Goal: Task Accomplishment & Management: Manage account settings

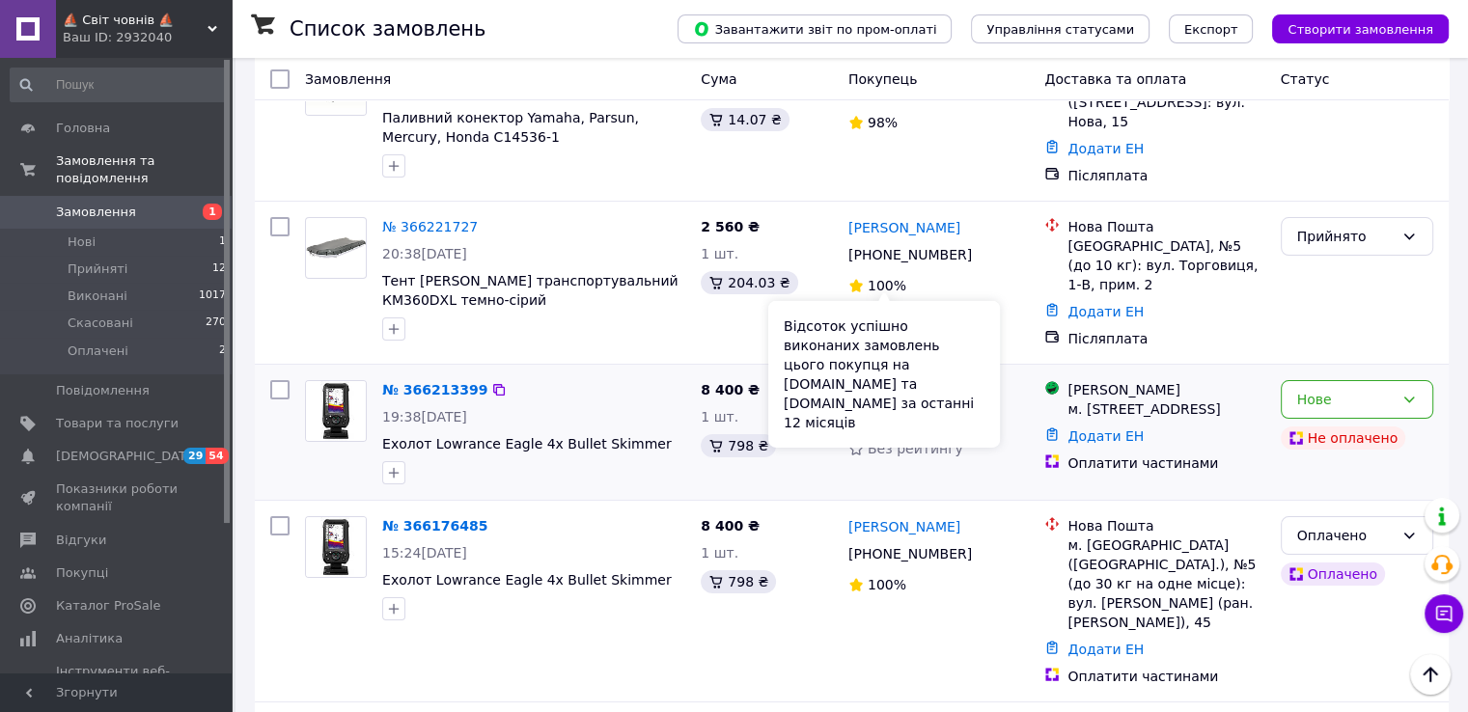
scroll to position [193, 0]
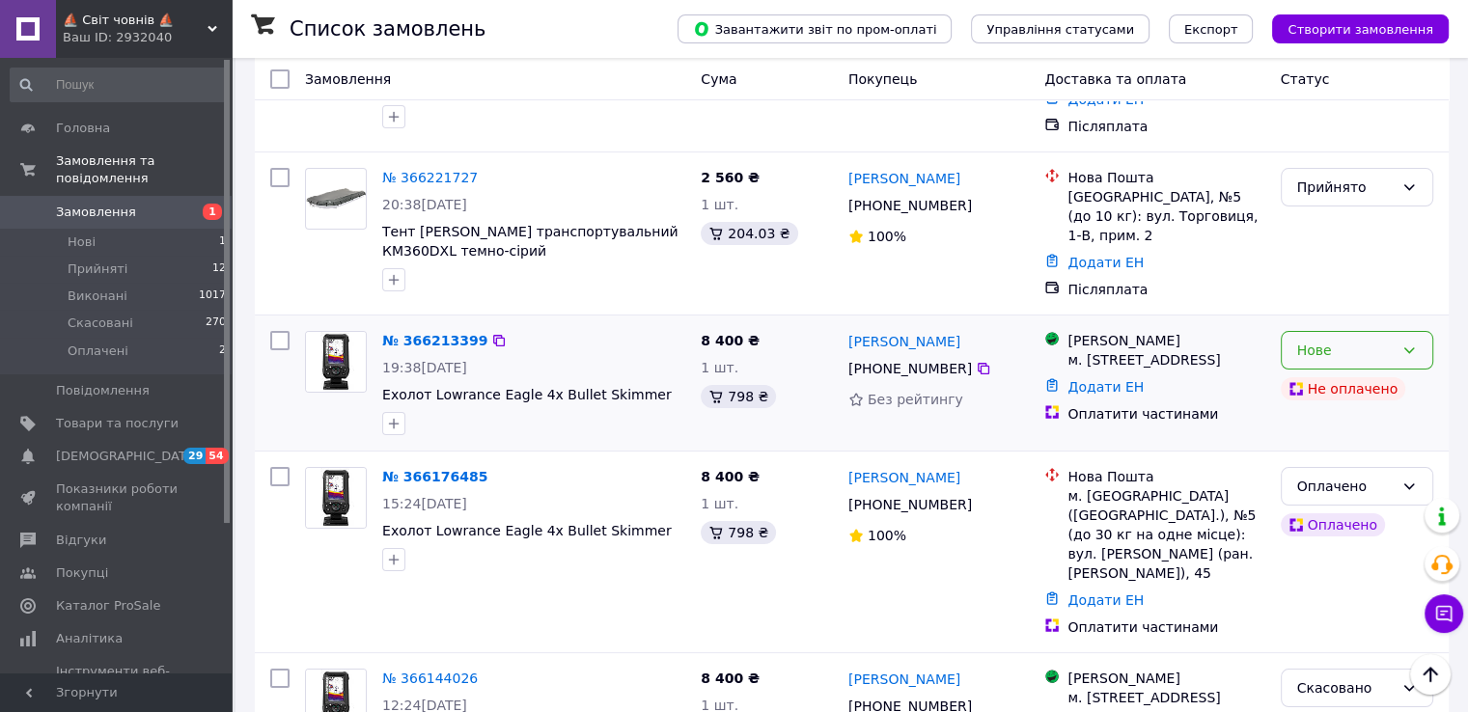
click at [1321, 340] on div "Нове" at bounding box center [1345, 350] width 96 height 21
click at [598, 291] on div "№ 366221727 20:38[DATE] Тент [PERSON_NAME] транспортувальний КМ360DXL темно-сір…" at bounding box center [533, 229] width 318 height 139
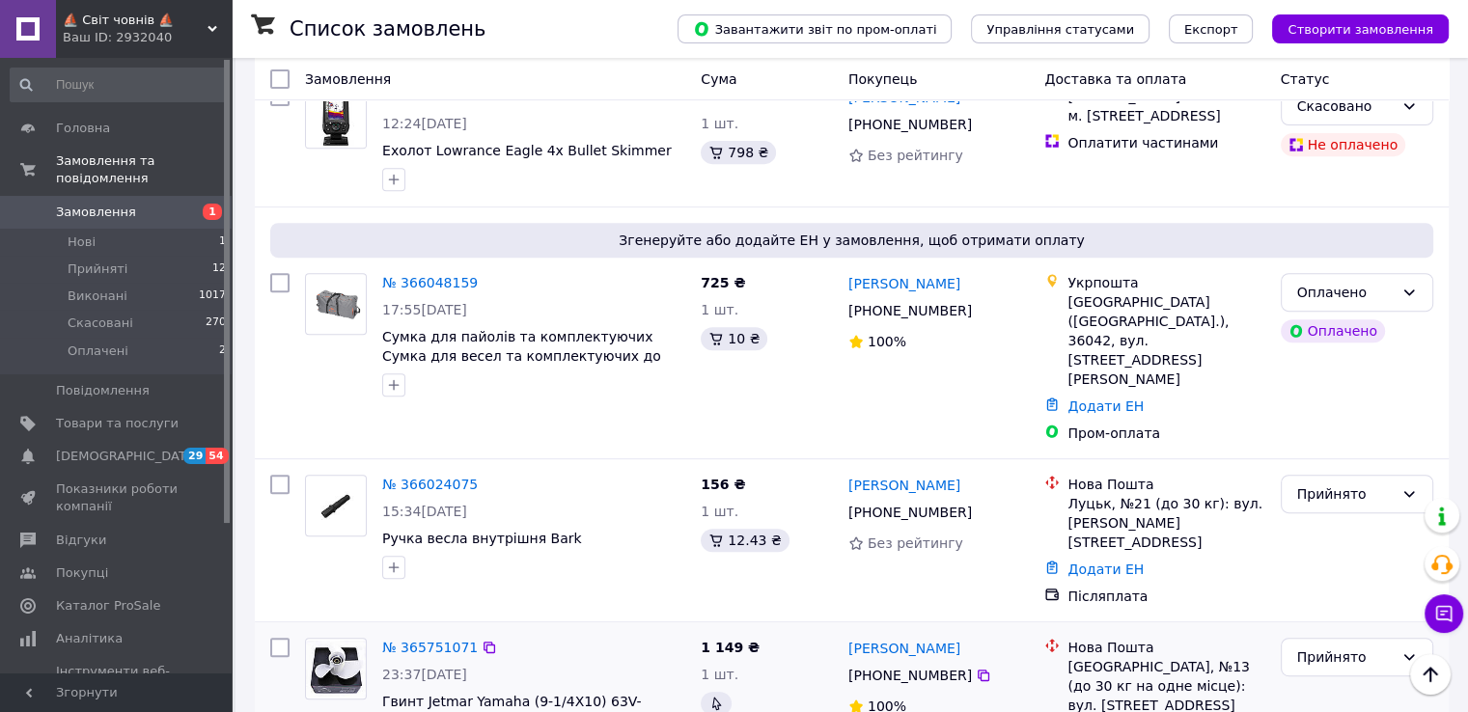
scroll to position [772, 0]
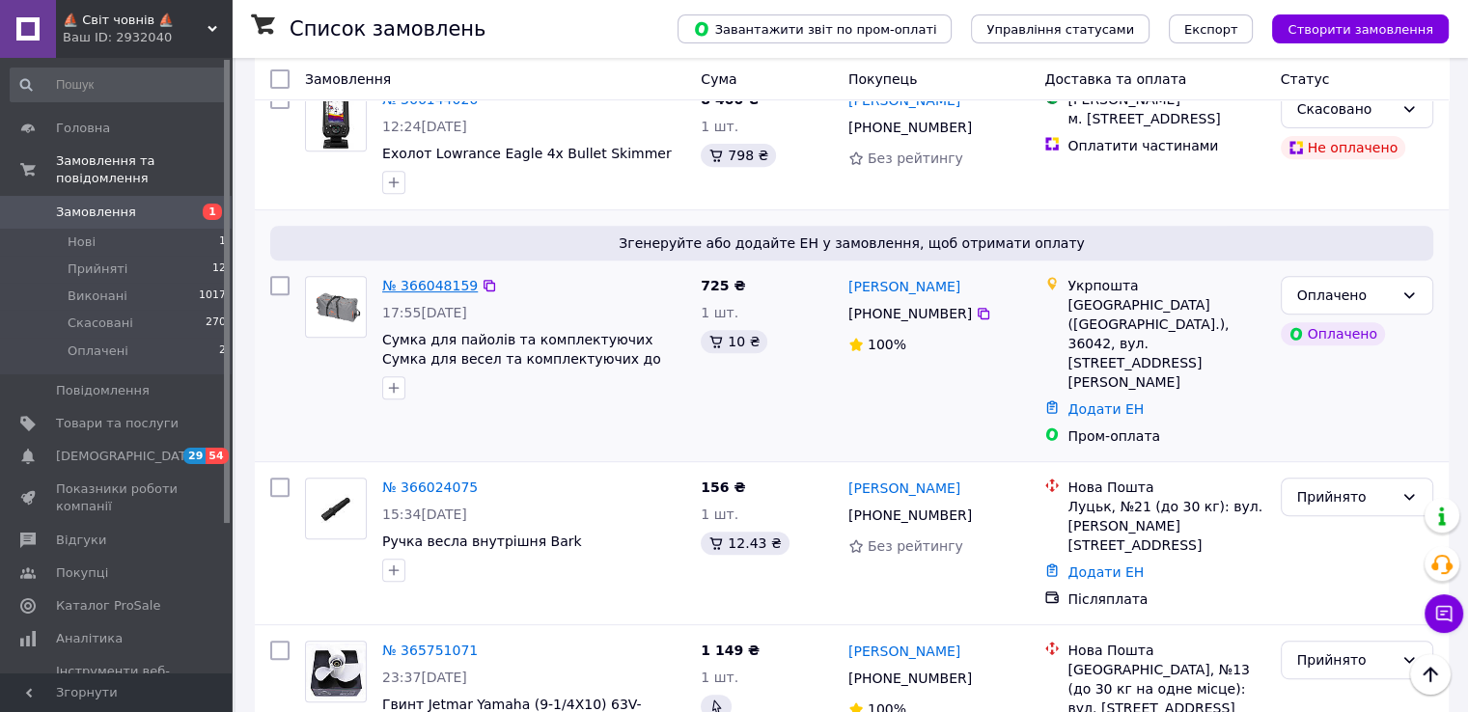
click at [446, 283] on link "№ 366048159" at bounding box center [430, 285] width 96 height 15
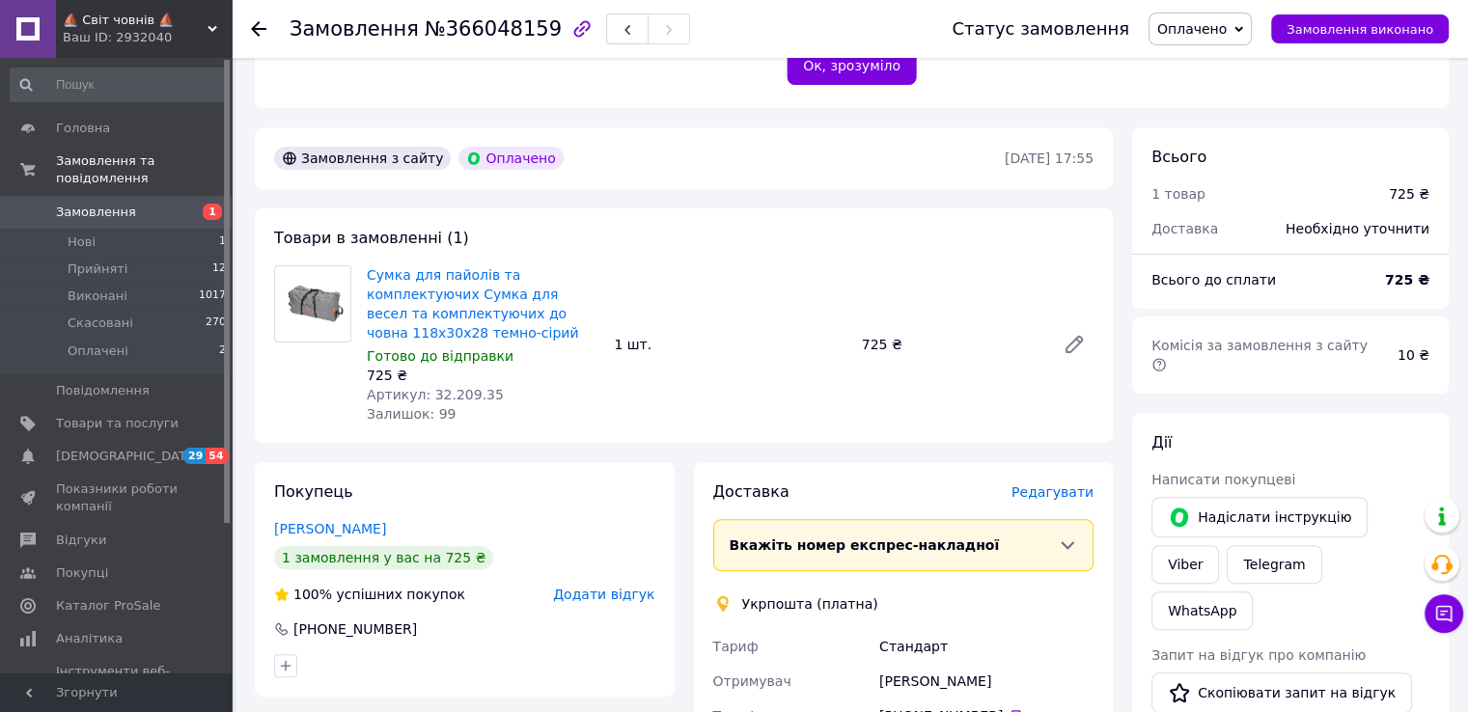
scroll to position [482, 0]
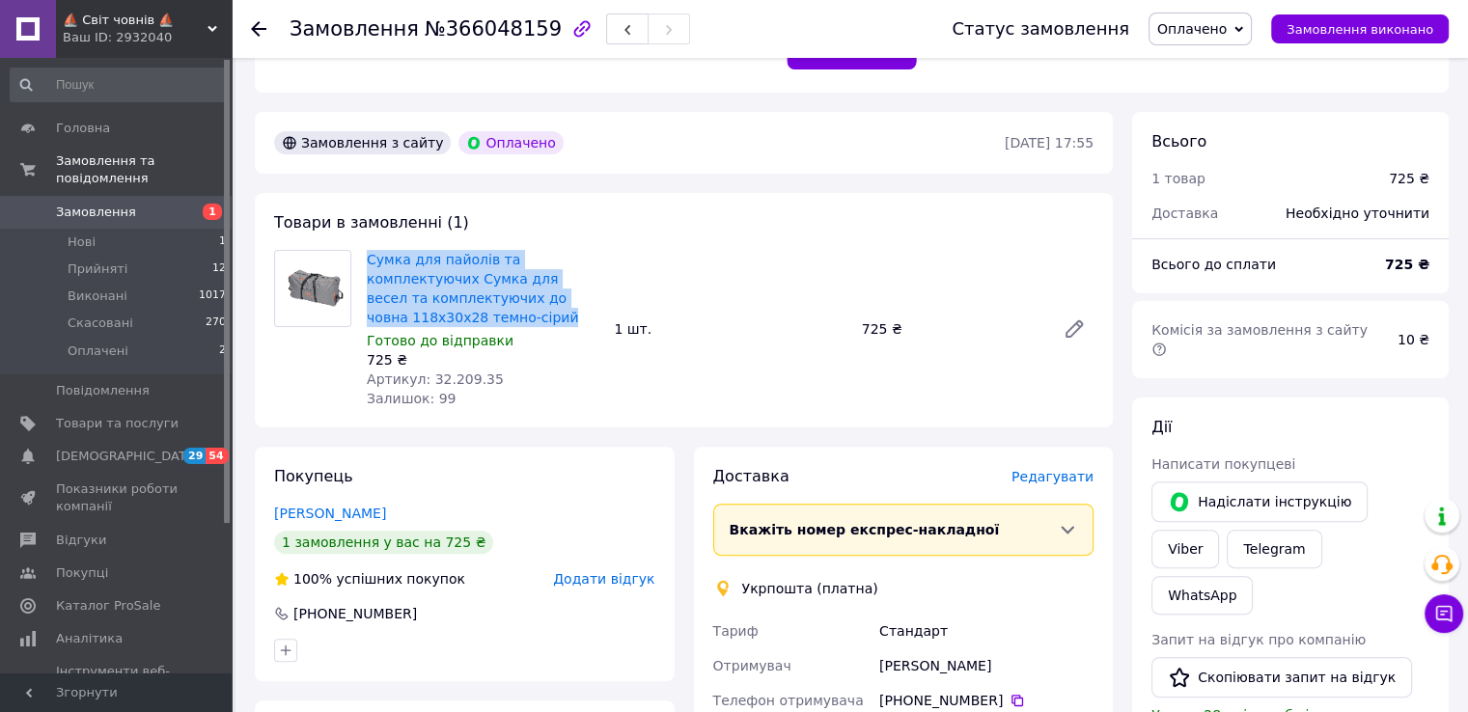
drag, startPoint x: 362, startPoint y: 259, endPoint x: 450, endPoint y: 313, distance: 103.1
click at [450, 313] on div "Сумка для пайолів та комплектуючих Сумка для весел та комплектуючих до човна 11…" at bounding box center [482, 329] width 247 height 166
copy link "Сумка для пайолів та комплектуючих Сумка для весел та комплектуючих до човна 11…"
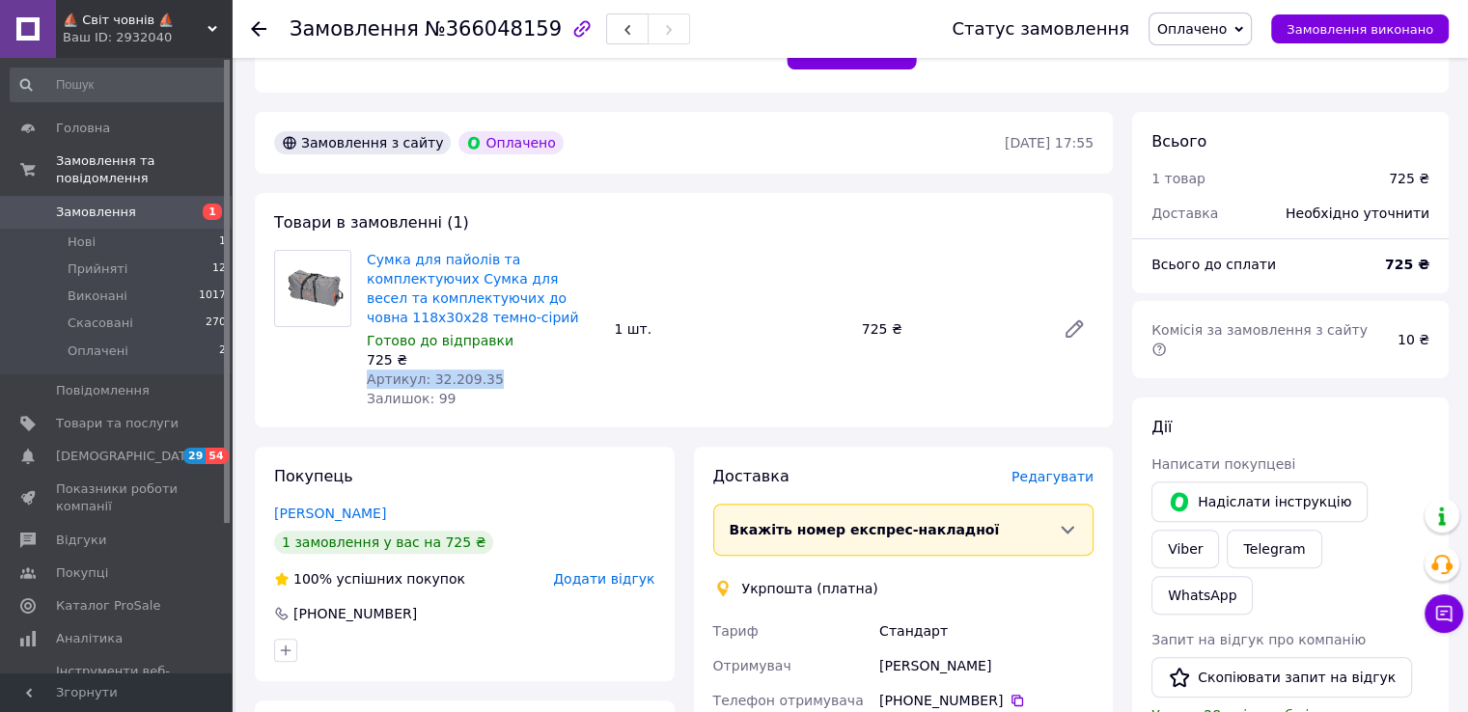
drag, startPoint x: 368, startPoint y: 375, endPoint x: 482, endPoint y: 369, distance: 114.1
click at [482, 370] on div "Артикул: 32.209.35" at bounding box center [483, 379] width 232 height 19
copy span "Артикул: 32.209.35"
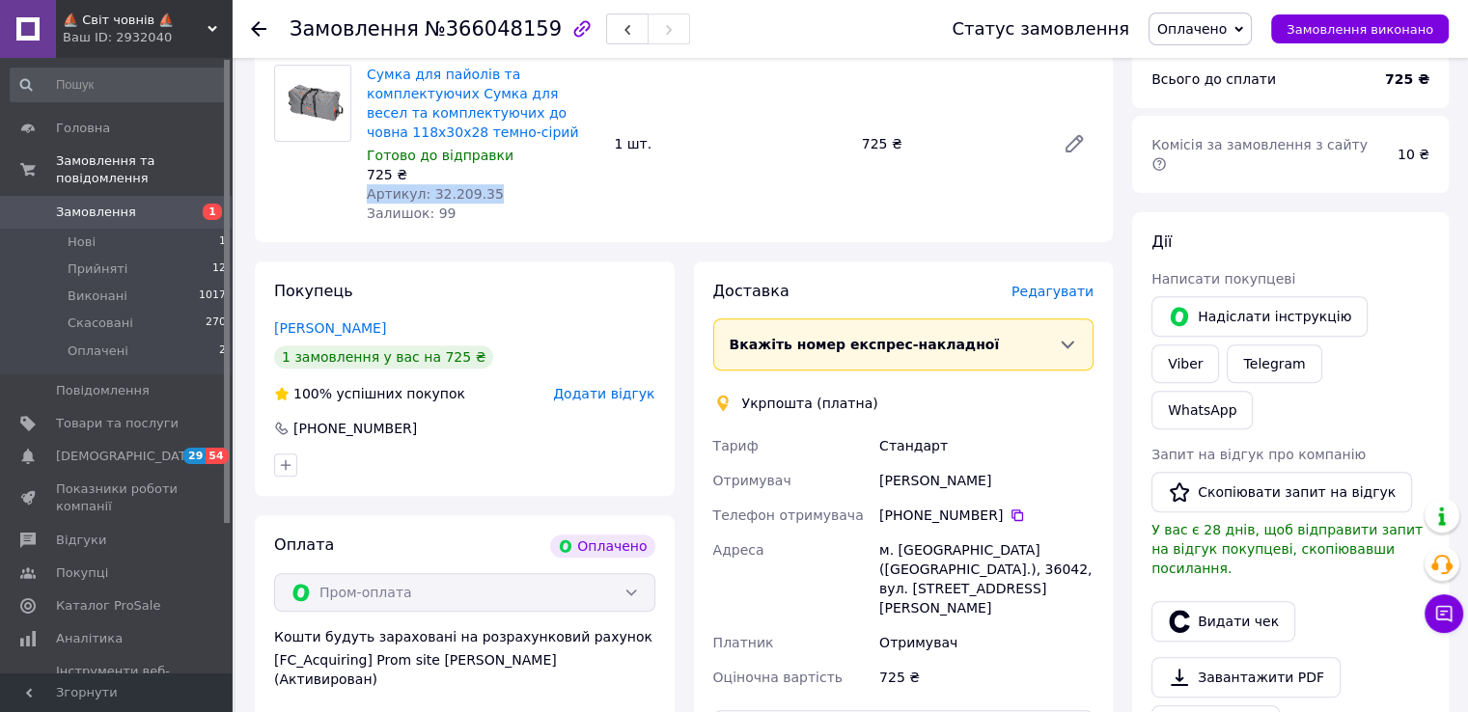
scroll to position [772, 0]
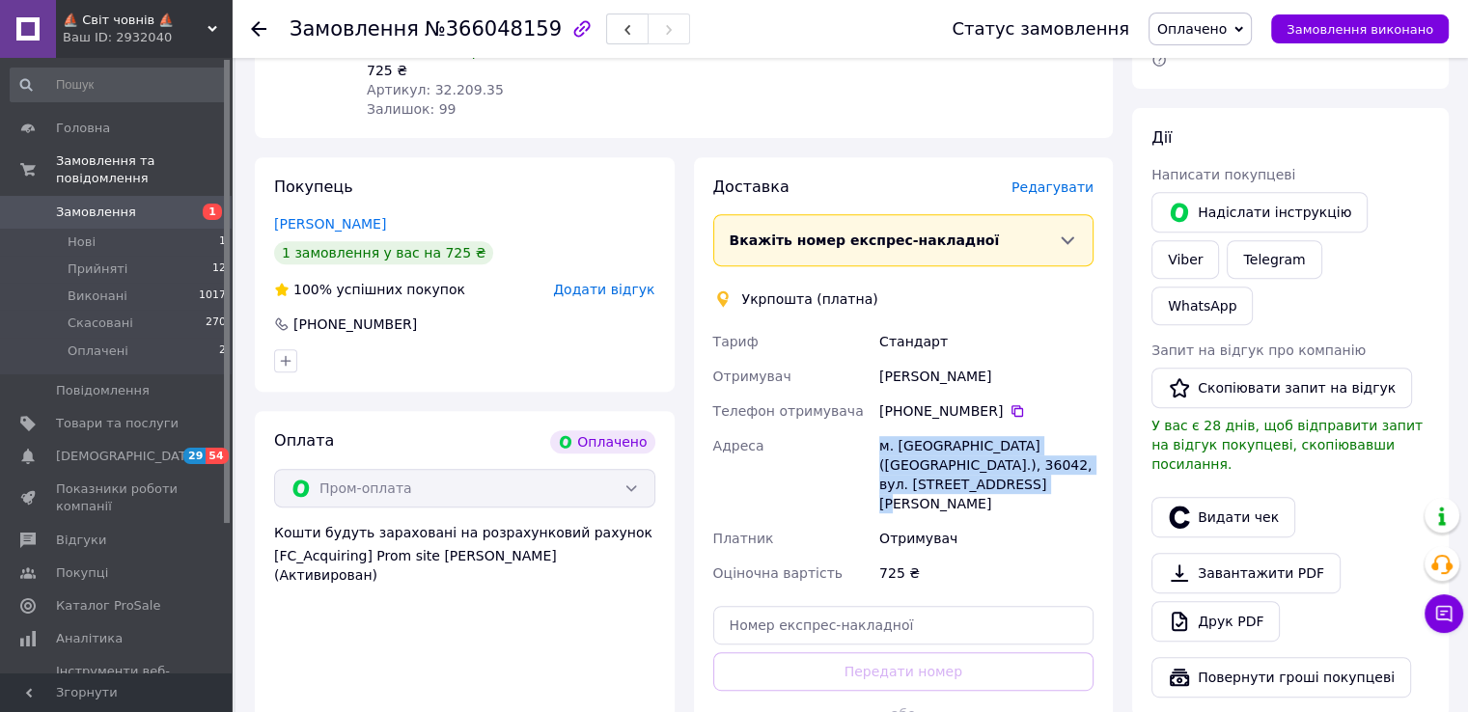
drag, startPoint x: 880, startPoint y: 441, endPoint x: 966, endPoint y: 484, distance: 96.2
click at [966, 484] on div "м. [GEOGRAPHIC_DATA] ([GEOGRAPHIC_DATA].), 36042, вул. [STREET_ADDRESS][PERSON_…" at bounding box center [986, 474] width 222 height 93
copy div "м. [GEOGRAPHIC_DATA] ([GEOGRAPHIC_DATA].), 36042, вул. [STREET_ADDRESS][PERSON_…"
drag, startPoint x: 876, startPoint y: 375, endPoint x: 1011, endPoint y: 369, distance: 135.3
click at [1011, 369] on div "[PERSON_NAME]" at bounding box center [986, 376] width 222 height 35
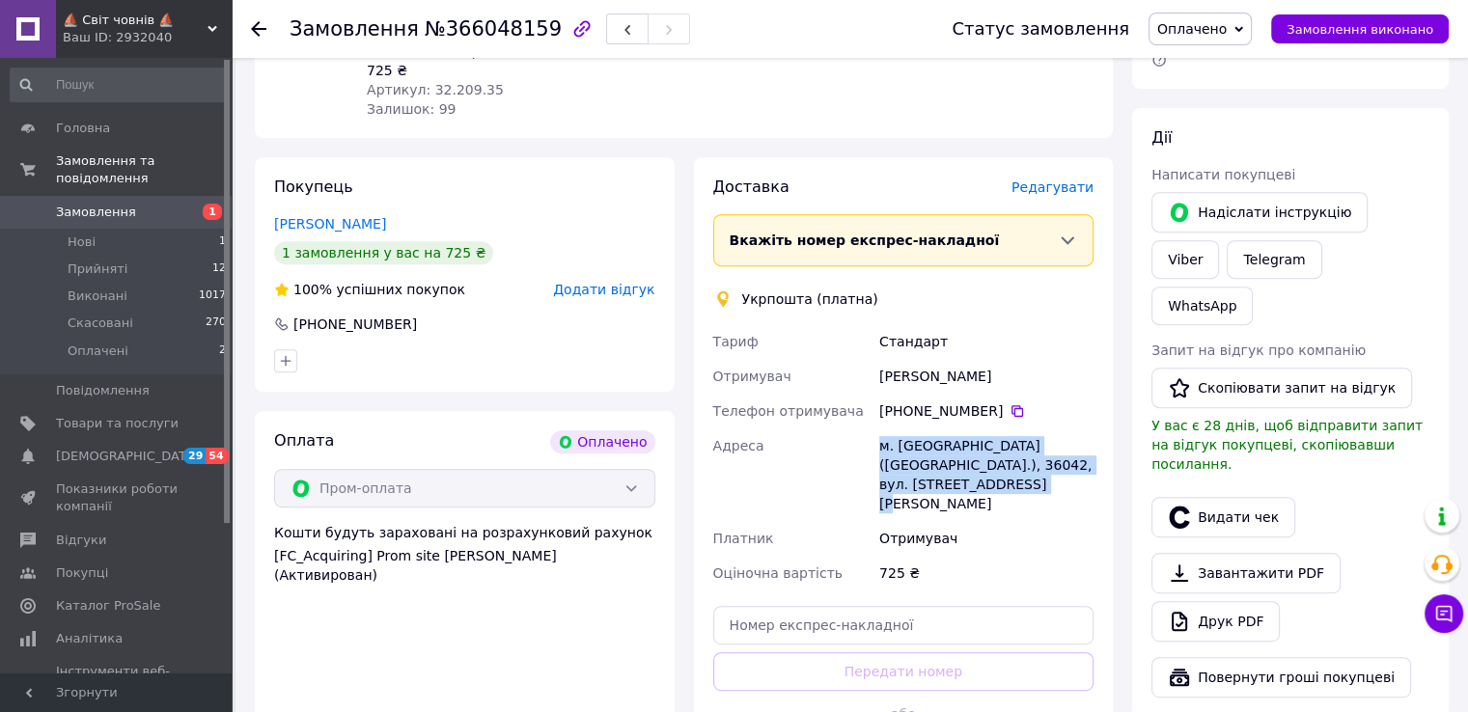
copy div "[PERSON_NAME]"
click at [1009, 403] on icon at bounding box center [1016, 410] width 15 height 15
click at [178, 204] on span "Замовлення" at bounding box center [117, 212] width 123 height 17
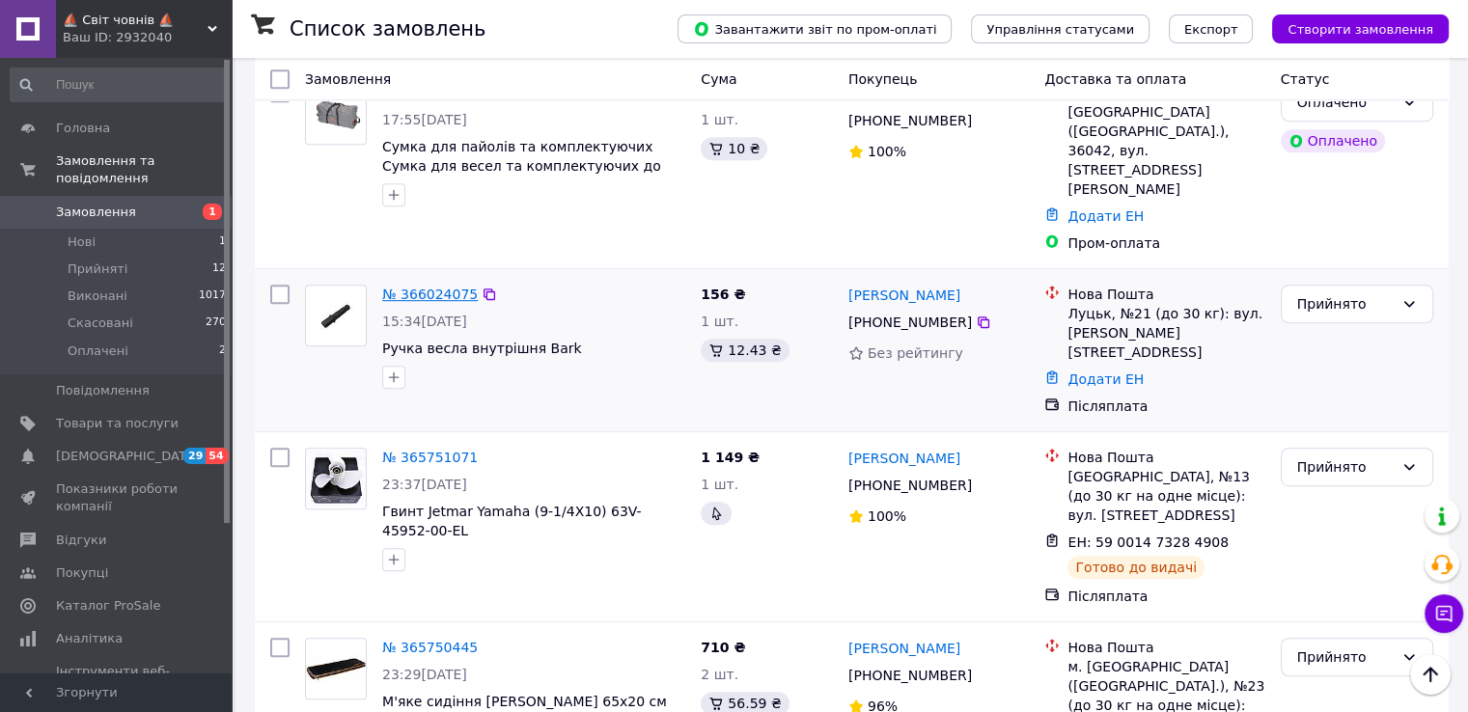
click at [428, 287] on link "№ 366024075" at bounding box center [430, 294] width 96 height 15
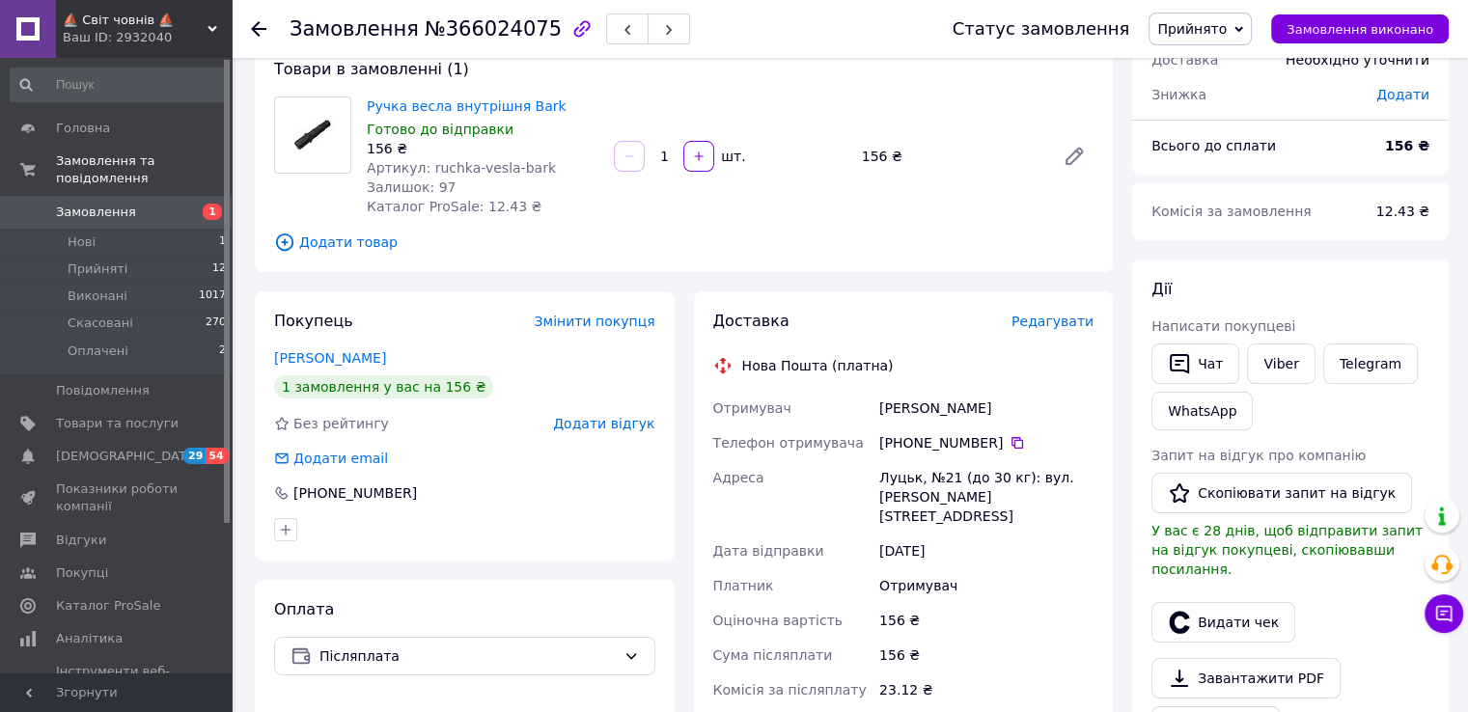
scroll to position [79, 0]
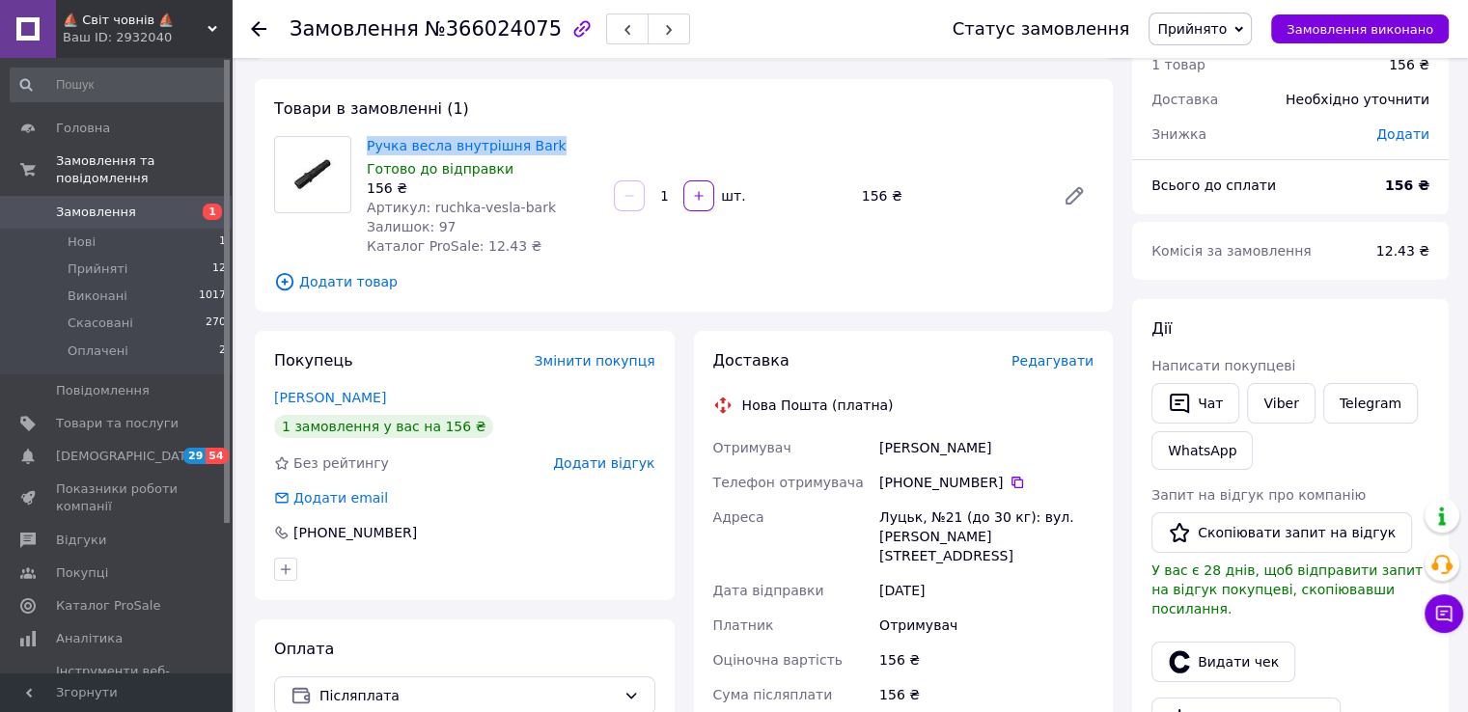
drag, startPoint x: 363, startPoint y: 144, endPoint x: 558, endPoint y: 132, distance: 195.3
click at [557, 133] on div "Ручка весла внутрішня Bark Готово до відправки 156 ₴ Артикул: ruchka-vesla-bark…" at bounding box center [482, 195] width 247 height 127
copy link "Ручка весла внутрішня Bark"
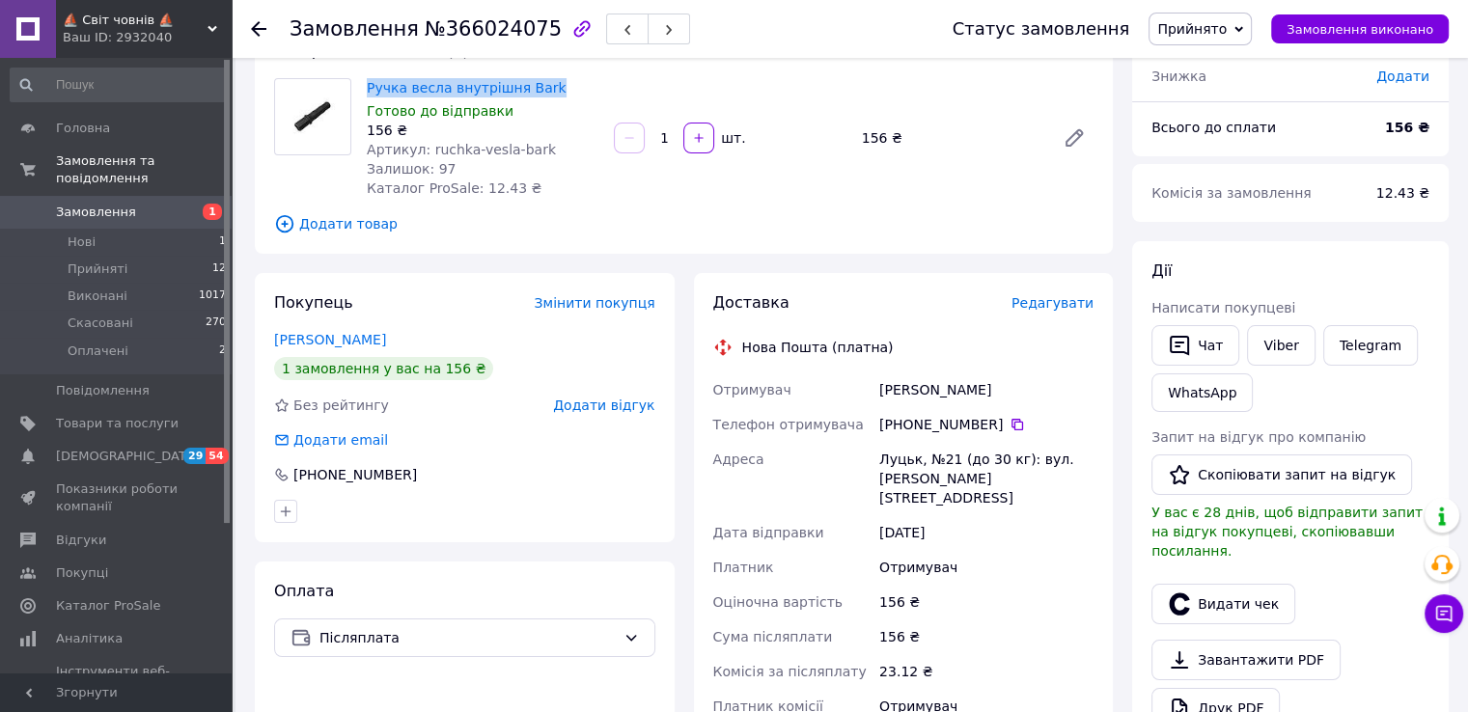
scroll to position [272, 0]
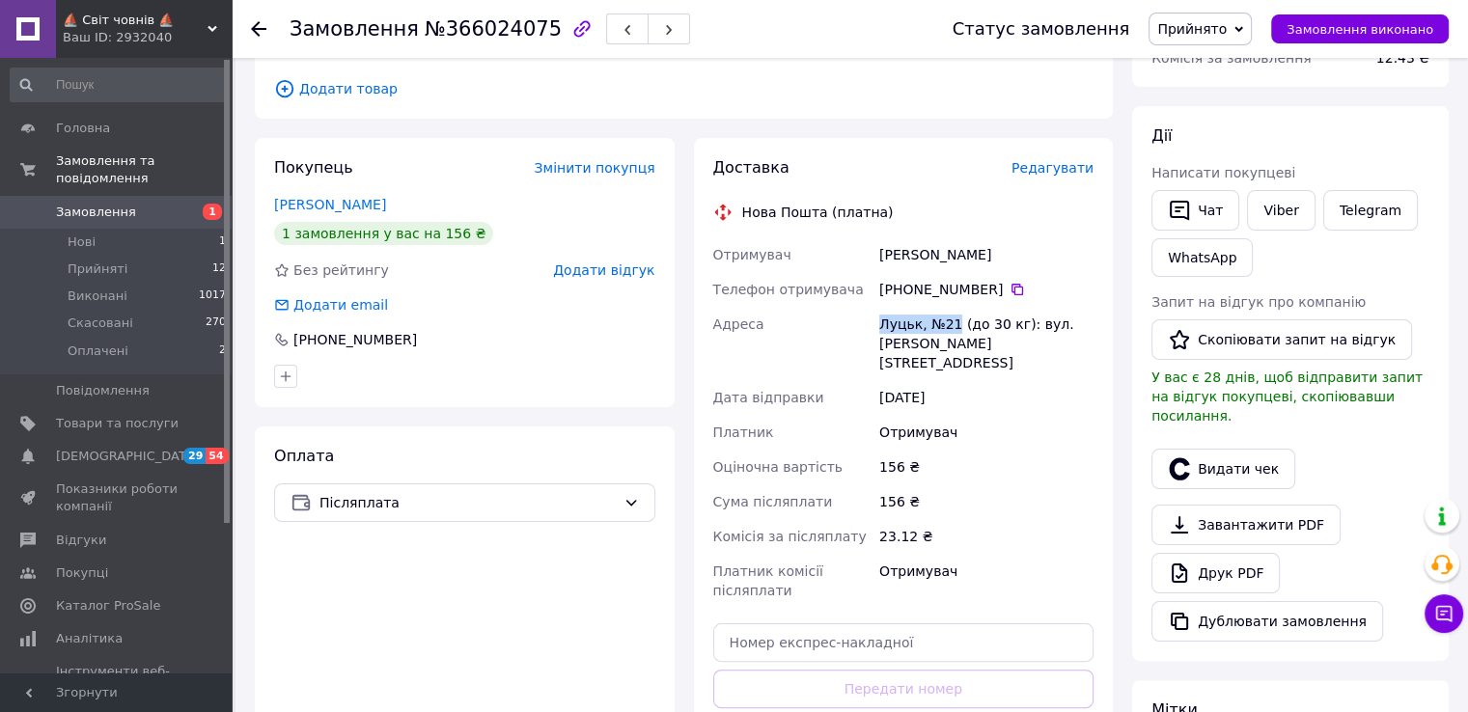
drag, startPoint x: 878, startPoint y: 324, endPoint x: 952, endPoint y: 316, distance: 74.8
click at [952, 316] on div "Луцьк, №21 (до 30 кг): вул. [PERSON_NAME][STREET_ADDRESS]" at bounding box center [986, 343] width 222 height 73
copy div "Луцьк, №21"
drag, startPoint x: 876, startPoint y: 253, endPoint x: 1022, endPoint y: 254, distance: 145.7
click at [1022, 254] on div "[PERSON_NAME]" at bounding box center [986, 254] width 222 height 35
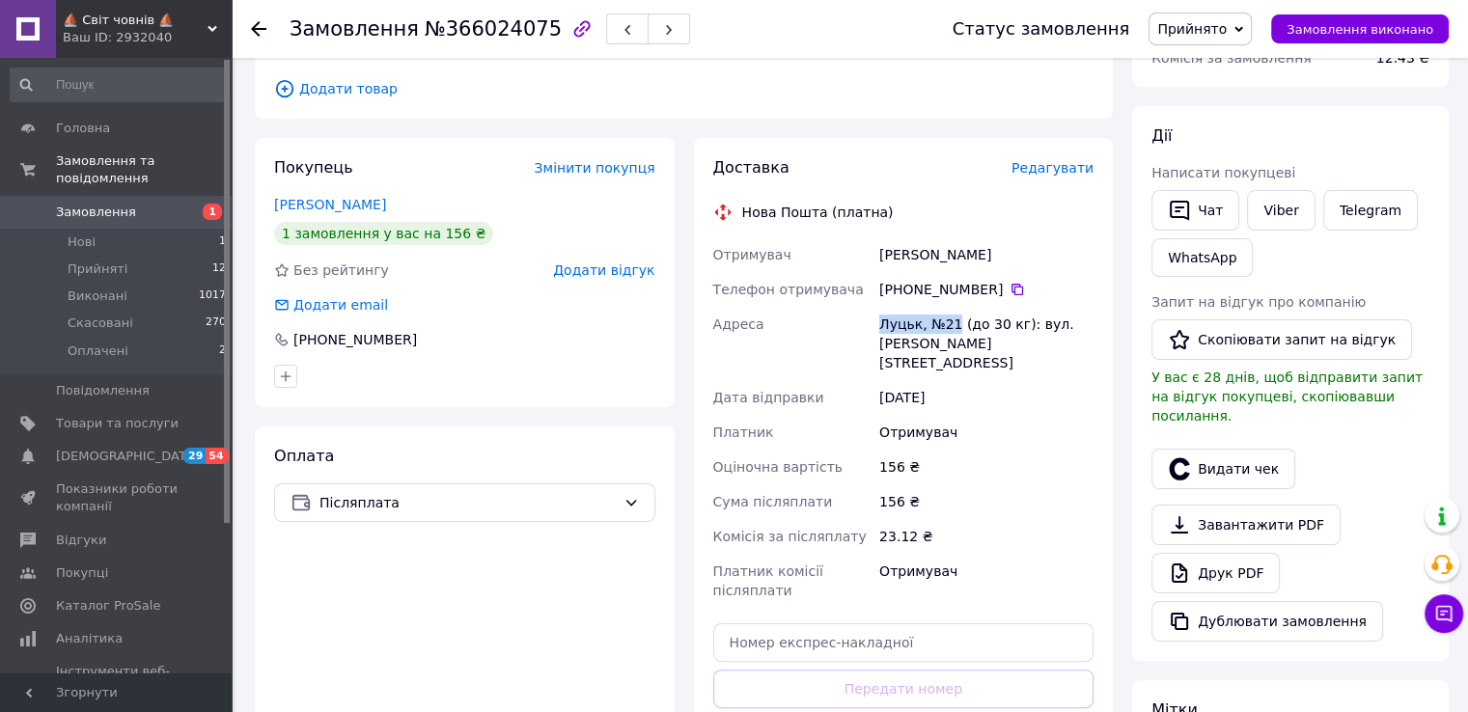
copy div "[PERSON_NAME]"
drag, startPoint x: 903, startPoint y: 289, endPoint x: 1004, endPoint y: 287, distance: 100.4
click at [1004, 287] on div "[PHONE_NUMBER]" at bounding box center [986, 289] width 214 height 19
copy div "0 66 342 70 10"
click at [190, 204] on span "1" at bounding box center [205, 212] width 53 height 17
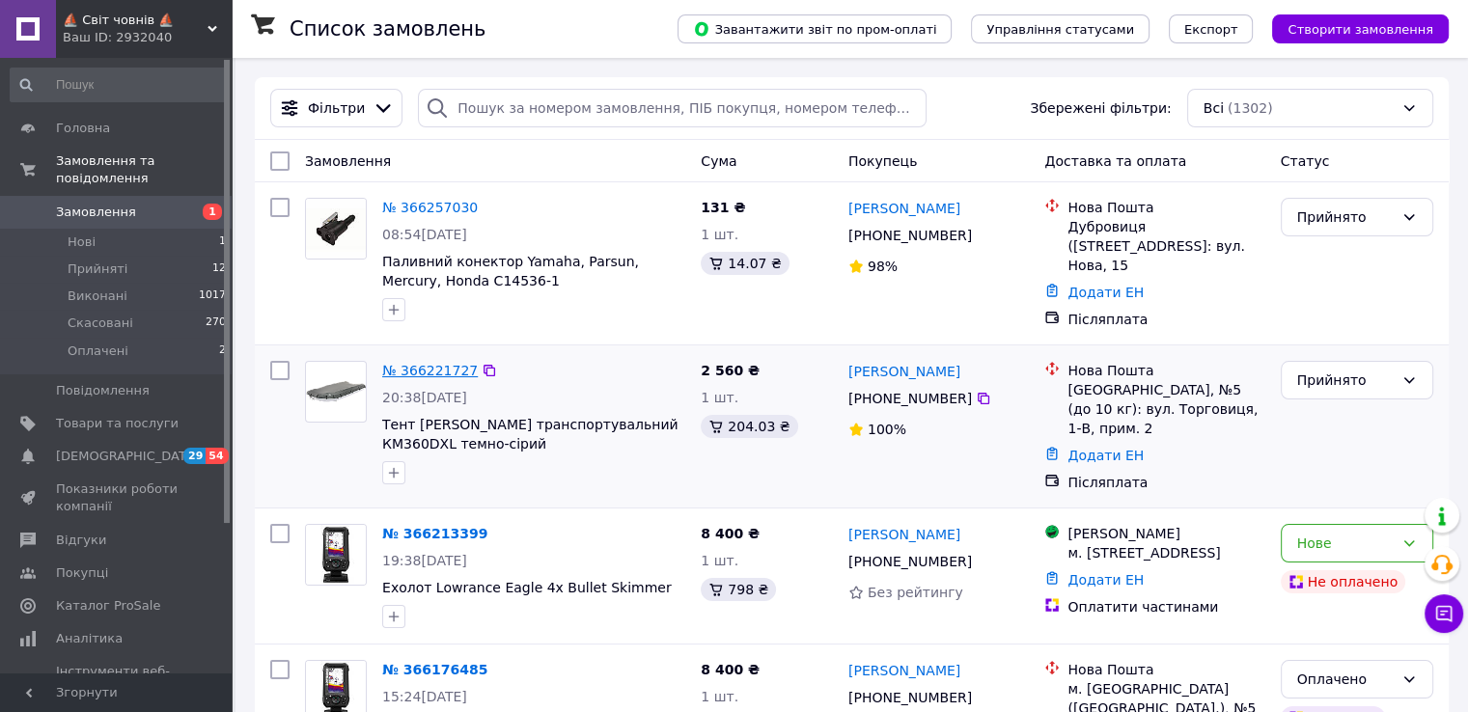
click at [432, 365] on link "№ 366221727" at bounding box center [430, 370] width 96 height 15
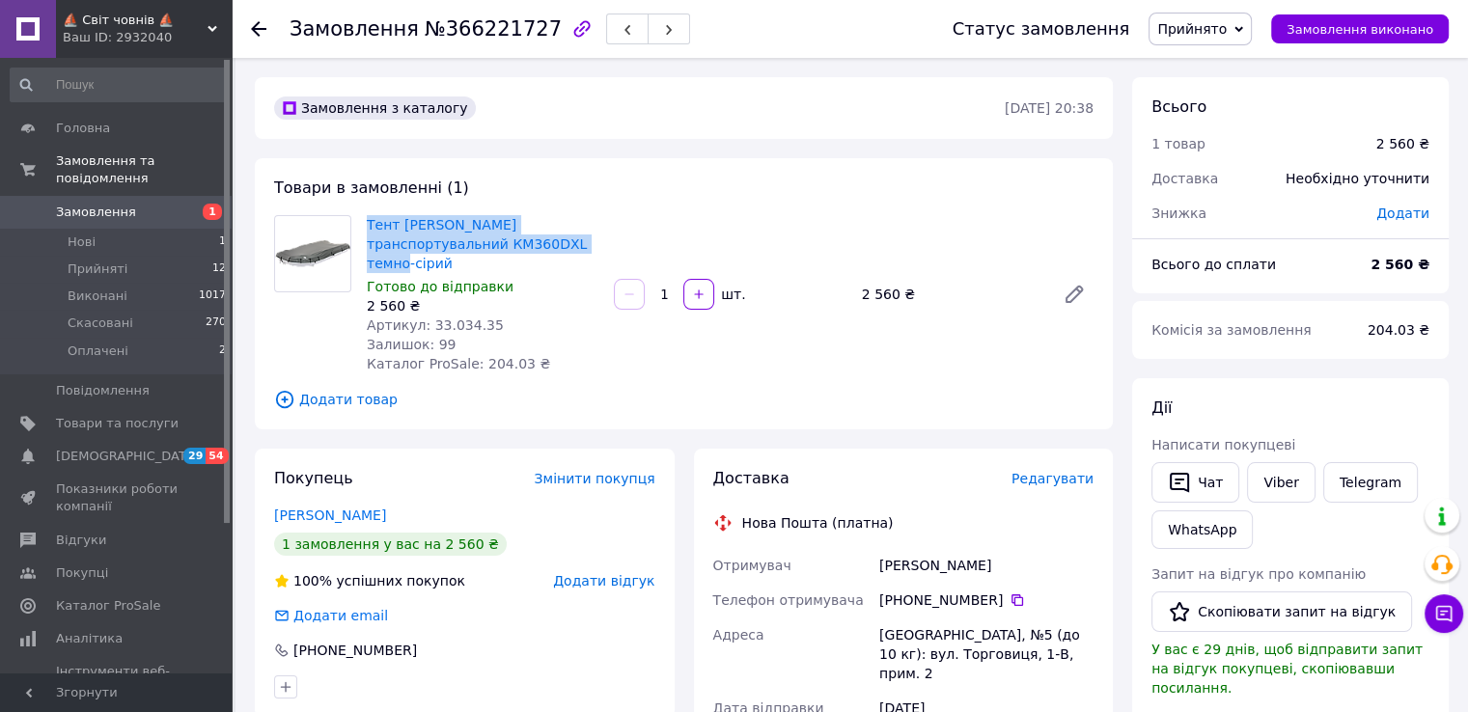
drag, startPoint x: 366, startPoint y: 218, endPoint x: 517, endPoint y: 239, distance: 153.0
click at [517, 239] on div "Тент [PERSON_NAME] транспортувальний КМ360DXL темно-сірий Готово до відправки 2…" at bounding box center [482, 294] width 247 height 166
copy link "Тент [PERSON_NAME] транспортувальний КМ360DXL темно-сірий"
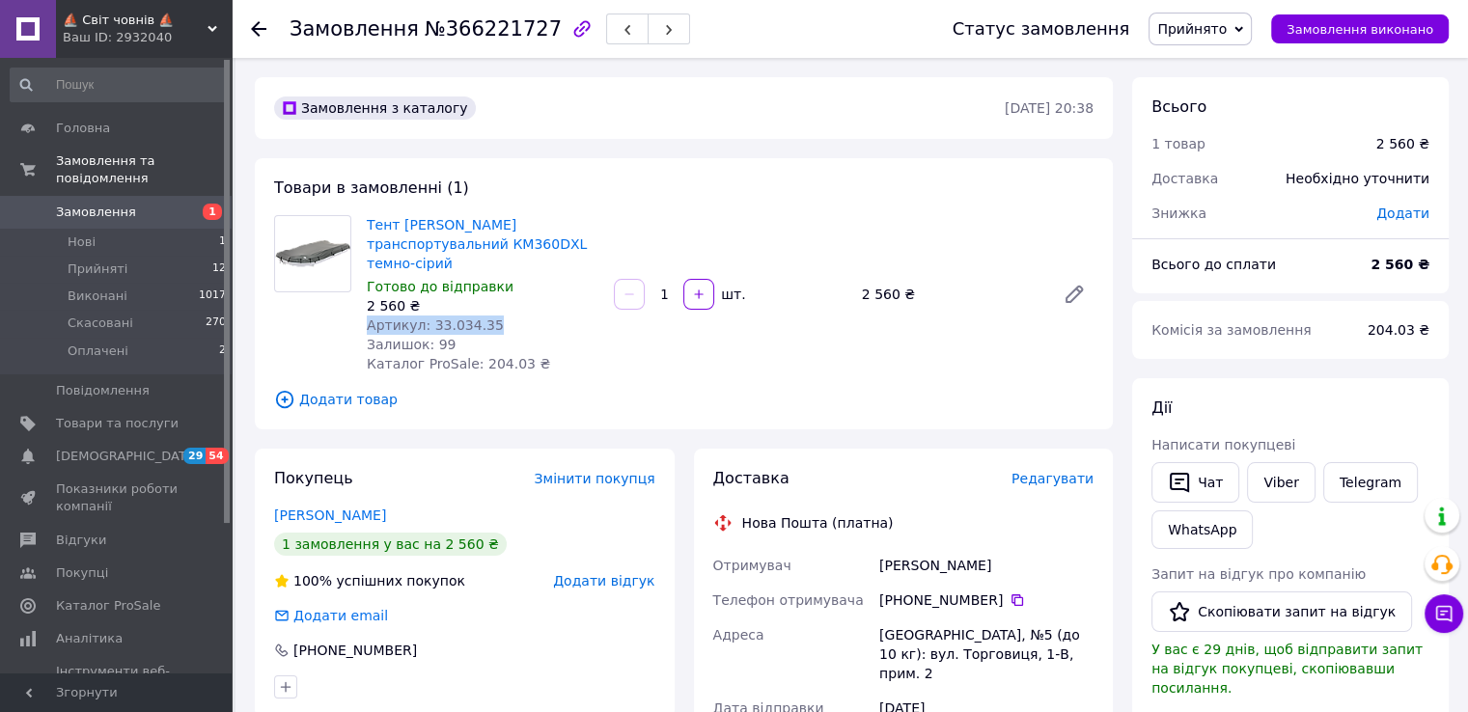
drag, startPoint x: 362, startPoint y: 302, endPoint x: 482, endPoint y: 313, distance: 120.1
click at [482, 313] on div "Тент [PERSON_NAME] транспортувальний КМ360DXL темно-сірий Готово до відправки 2…" at bounding box center [482, 294] width 247 height 166
copy span "Артикул: 33.034.35"
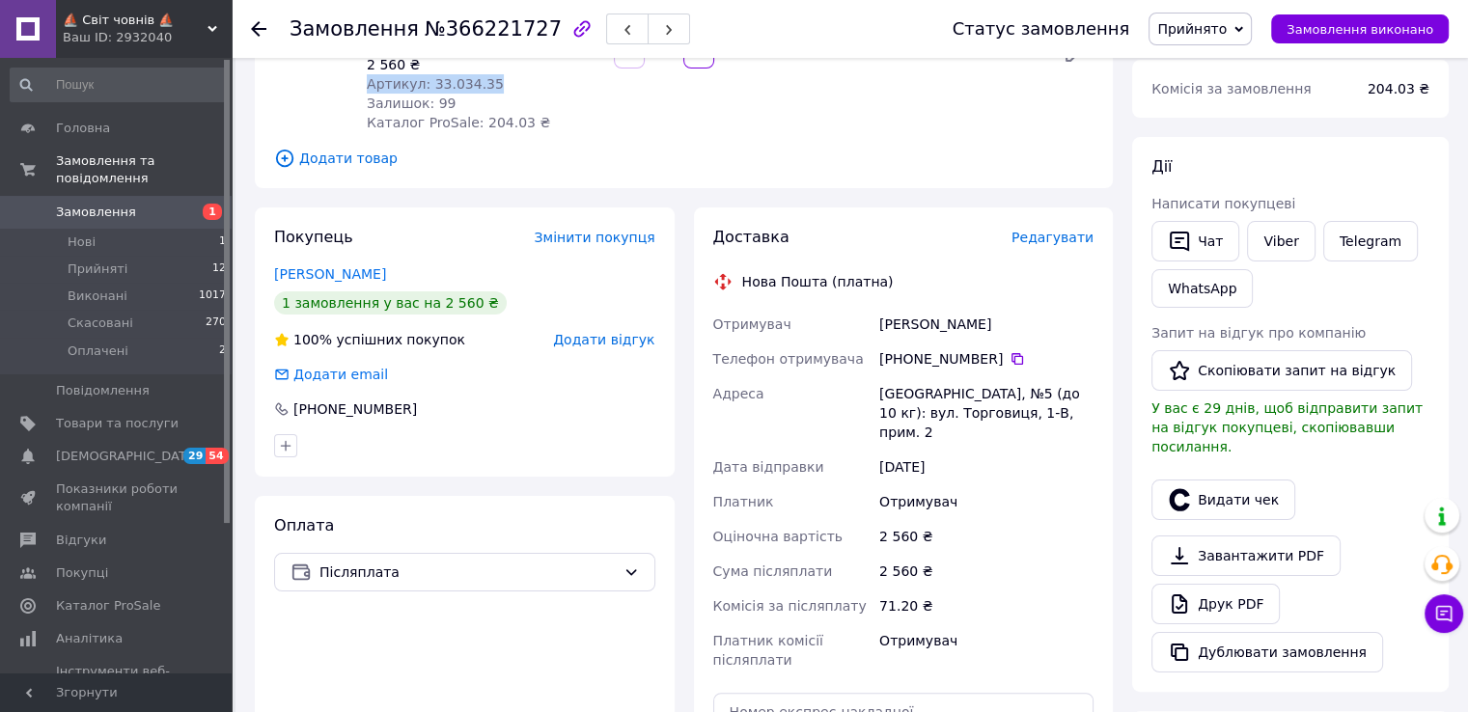
scroll to position [289, 0]
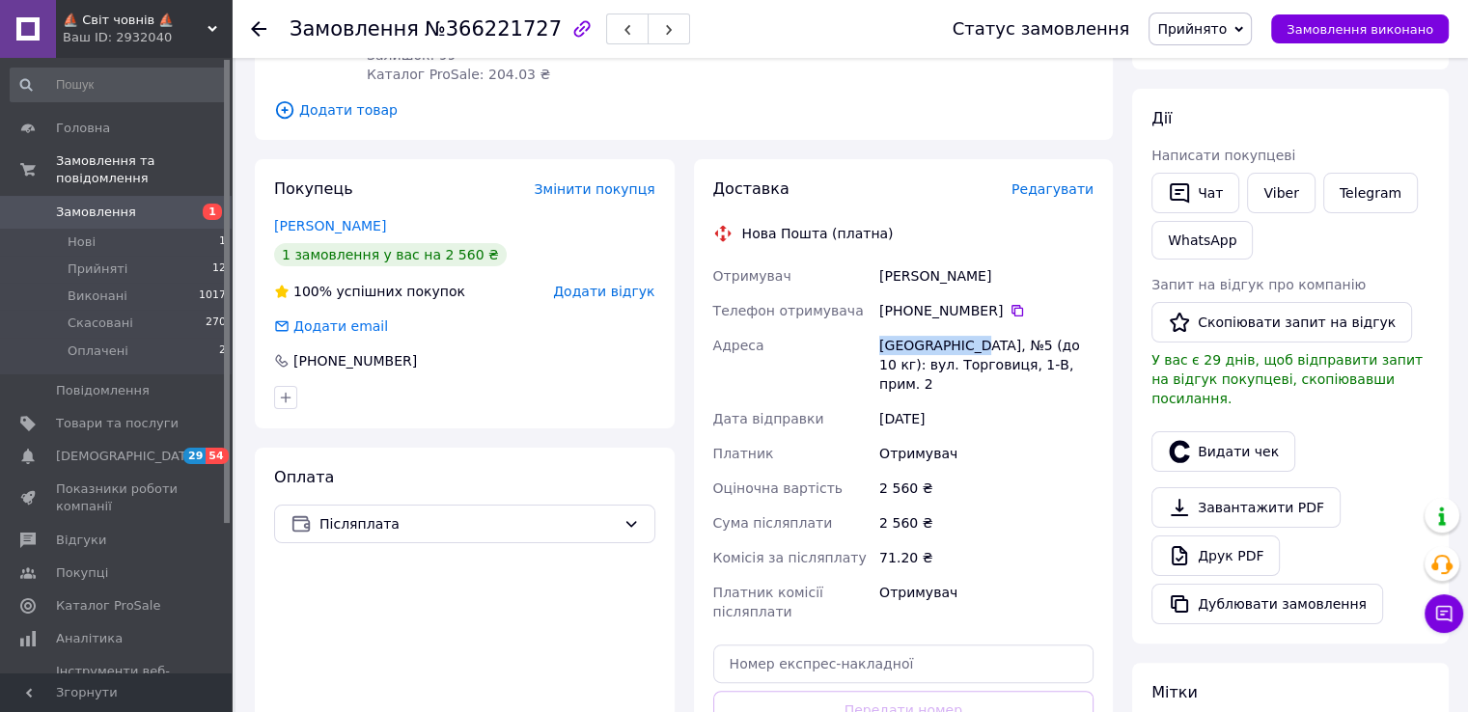
drag, startPoint x: 872, startPoint y: 325, endPoint x: 969, endPoint y: 325, distance: 96.5
click at [969, 329] on div "Отримувач [PERSON_NAME] отримувача +380 93 621 53 [GEOGRAPHIC_DATA], №5 (до 10 …" at bounding box center [903, 444] width 389 height 371
click at [887, 259] on div "[PERSON_NAME]" at bounding box center [986, 276] width 222 height 35
drag, startPoint x: 878, startPoint y: 259, endPoint x: 974, endPoint y: 259, distance: 95.5
click at [974, 259] on div "[PERSON_NAME]" at bounding box center [986, 276] width 222 height 35
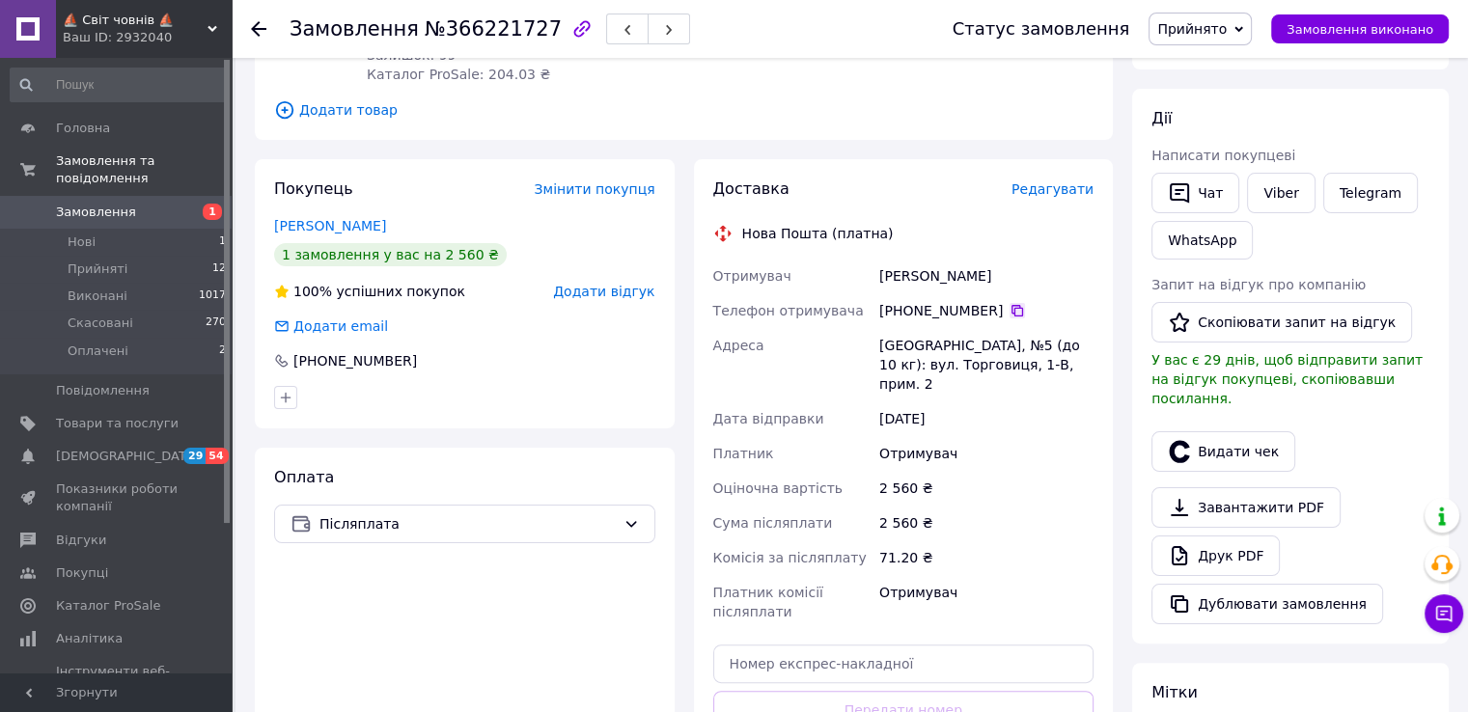
click at [1009, 303] on icon at bounding box center [1016, 310] width 15 height 15
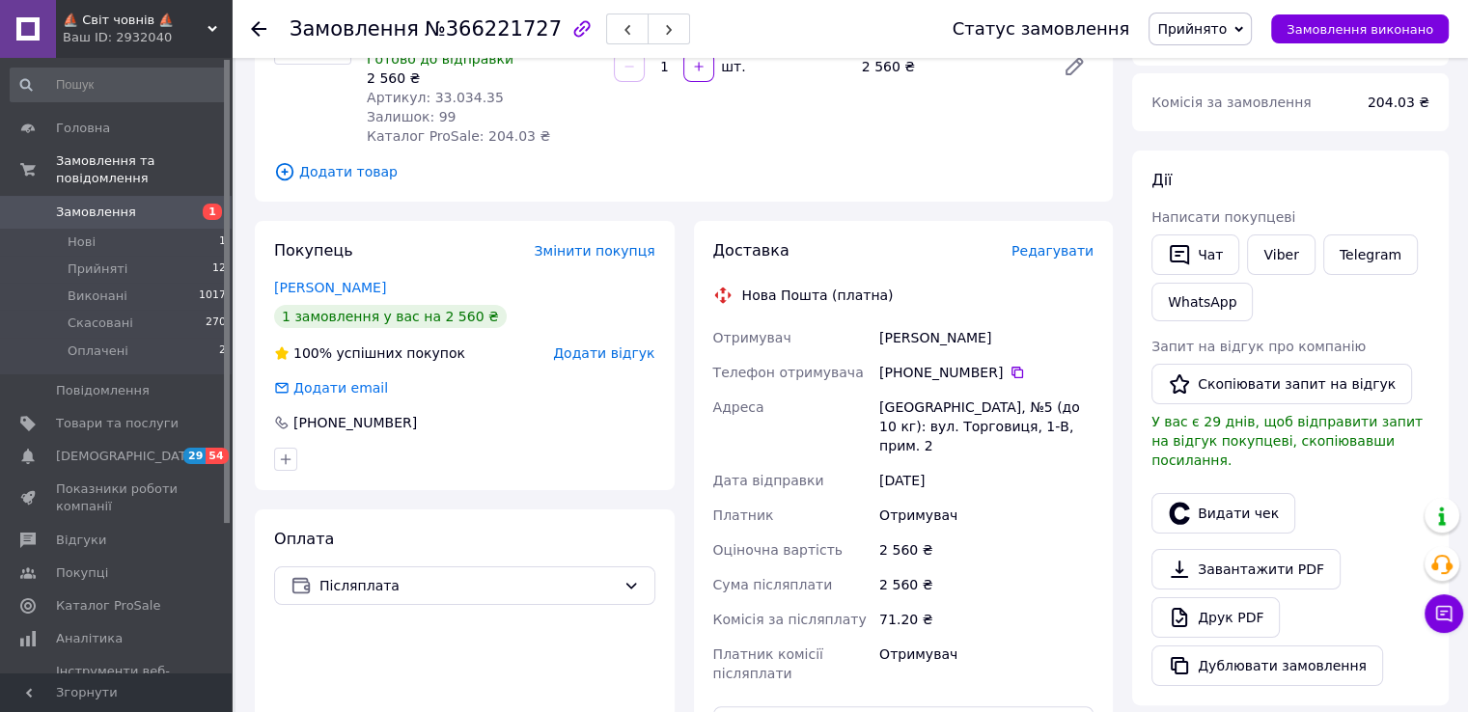
scroll to position [193, 0]
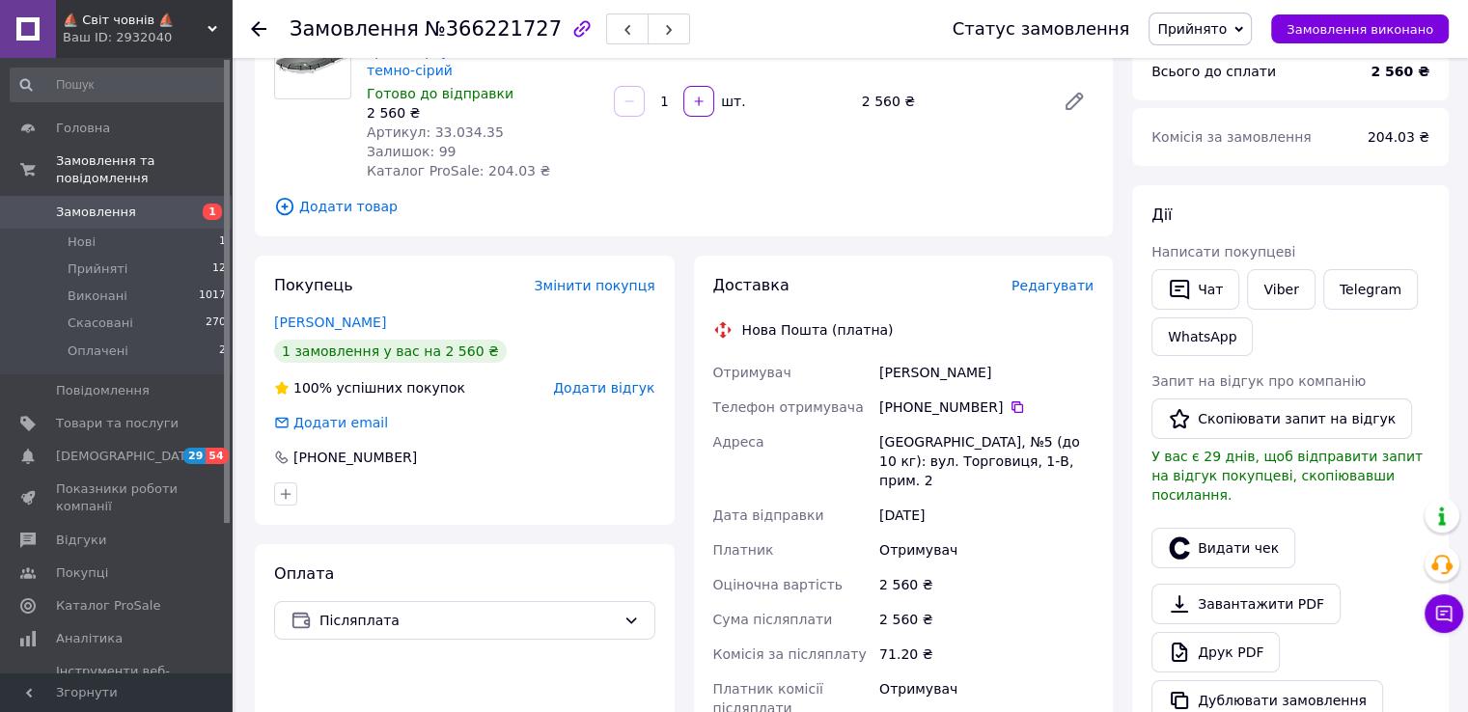
click at [164, 204] on span "Замовлення" at bounding box center [117, 212] width 123 height 17
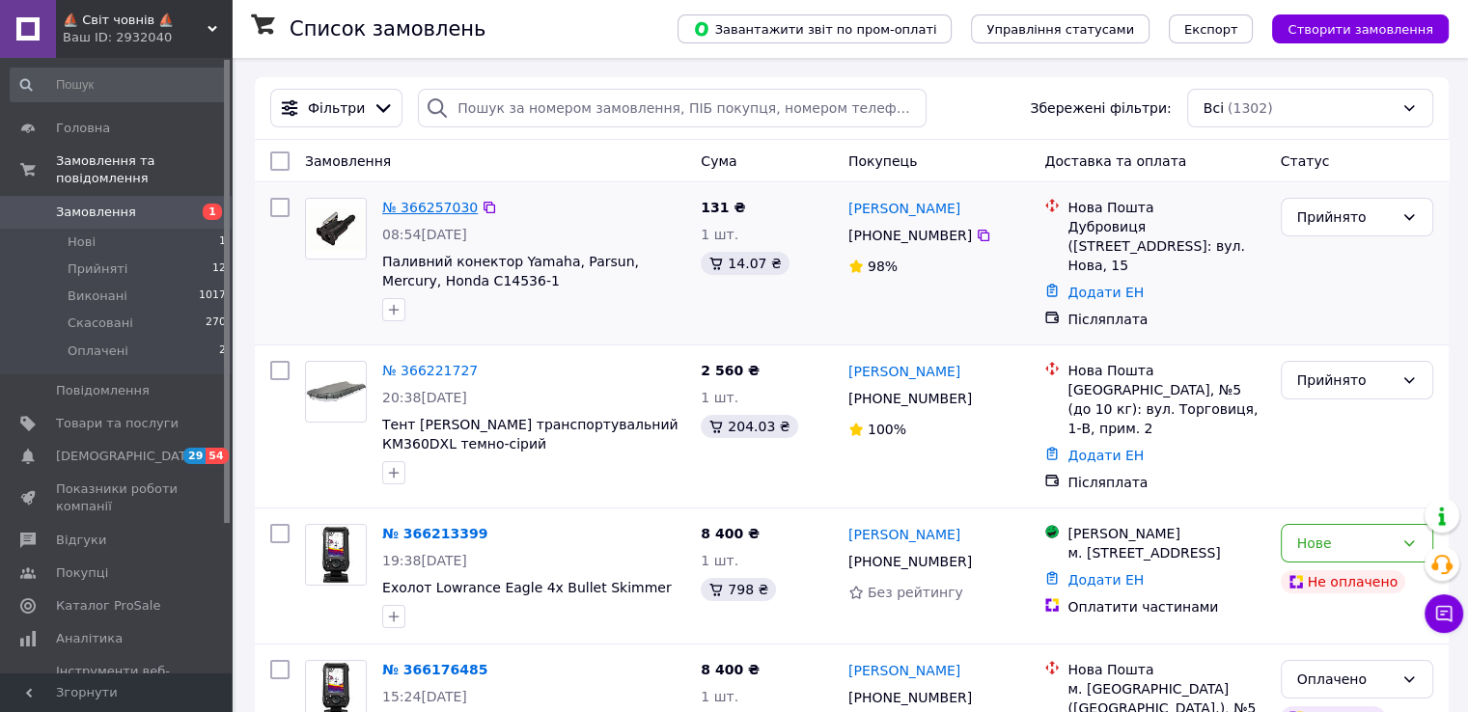
click at [434, 198] on div "№ 366257030" at bounding box center [429, 207] width 99 height 23
click at [436, 206] on link "№ 366257030" at bounding box center [430, 207] width 96 height 15
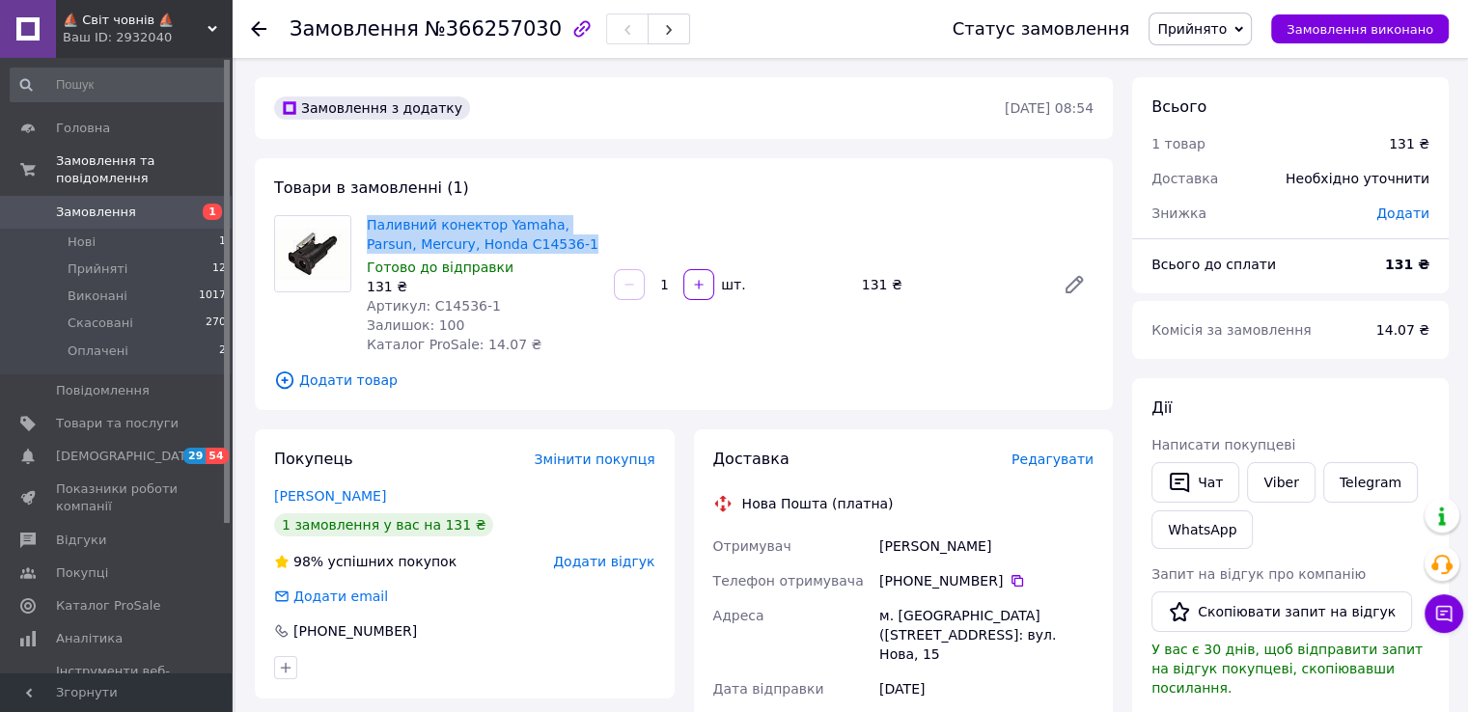
drag, startPoint x: 366, startPoint y: 220, endPoint x: 525, endPoint y: 240, distance: 160.5
click at [525, 240] on div "Паливний конектор Yamaha, Parsun, Mercury, Honda C14536-1 Готово до відправки 1…" at bounding box center [482, 284] width 247 height 147
drag, startPoint x: 366, startPoint y: 310, endPoint x: 482, endPoint y: 298, distance: 117.3
click at [482, 298] on div "Паливний конектор Yamaha, Parsun, Mercury, Honda C14536-1 Готово до відправки 1…" at bounding box center [482, 284] width 247 height 147
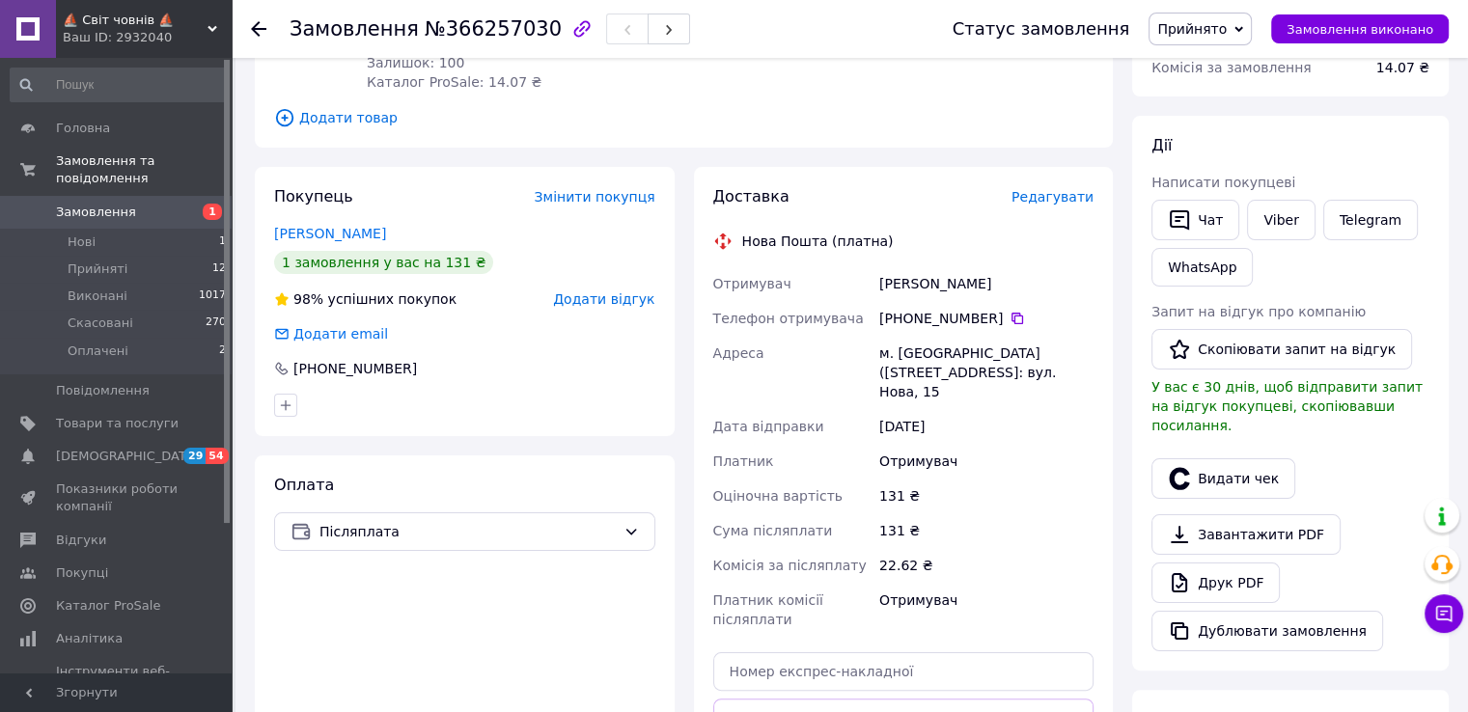
scroll to position [289, 0]
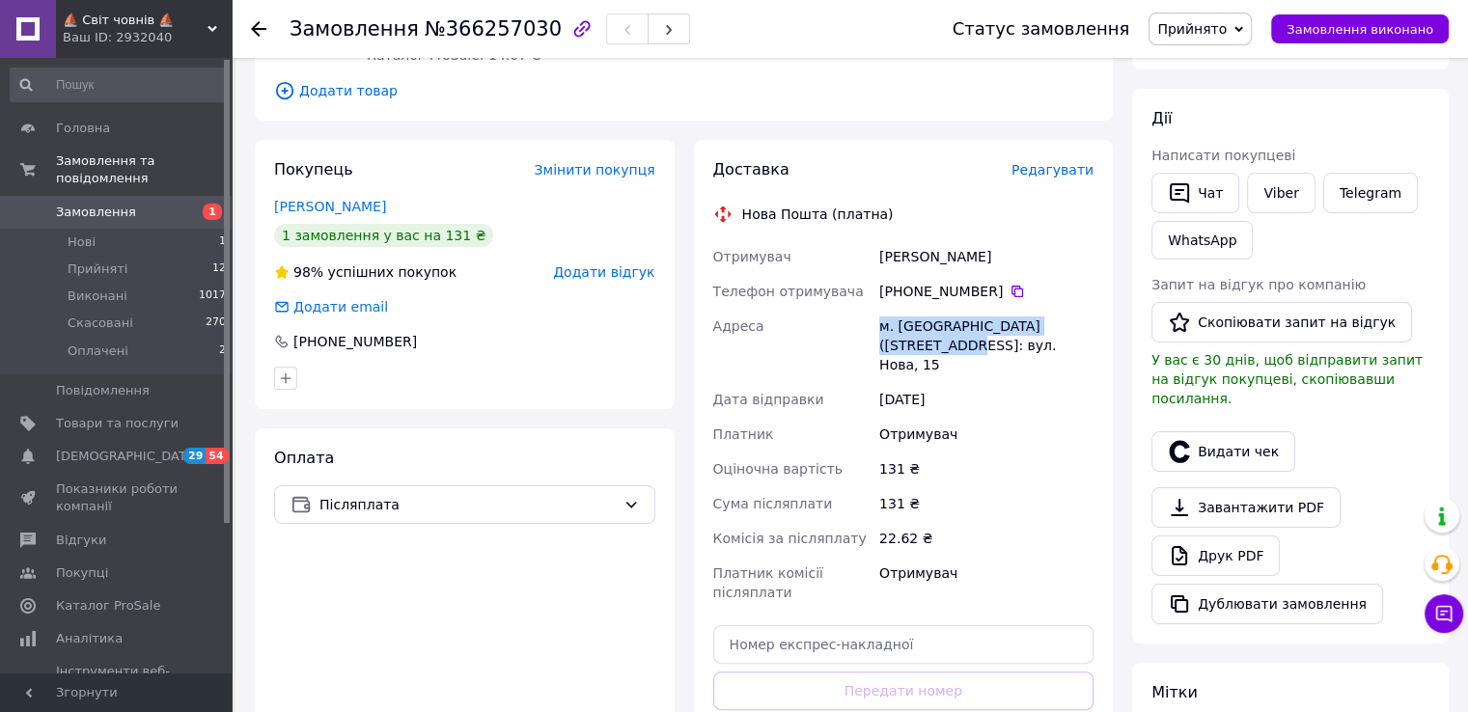
drag, startPoint x: 879, startPoint y: 327, endPoint x: 901, endPoint y: 344, distance: 28.2
click at [901, 344] on div "м. [GEOGRAPHIC_DATA] ([STREET_ADDRESS]: вул. Нова, 15" at bounding box center [986, 345] width 222 height 73
drag, startPoint x: 880, startPoint y: 261, endPoint x: 957, endPoint y: 252, distance: 77.7
click at [957, 252] on div "[PERSON_NAME]" at bounding box center [986, 256] width 222 height 35
click at [1015, 288] on div "[PHONE_NUMBER]" at bounding box center [986, 291] width 214 height 19
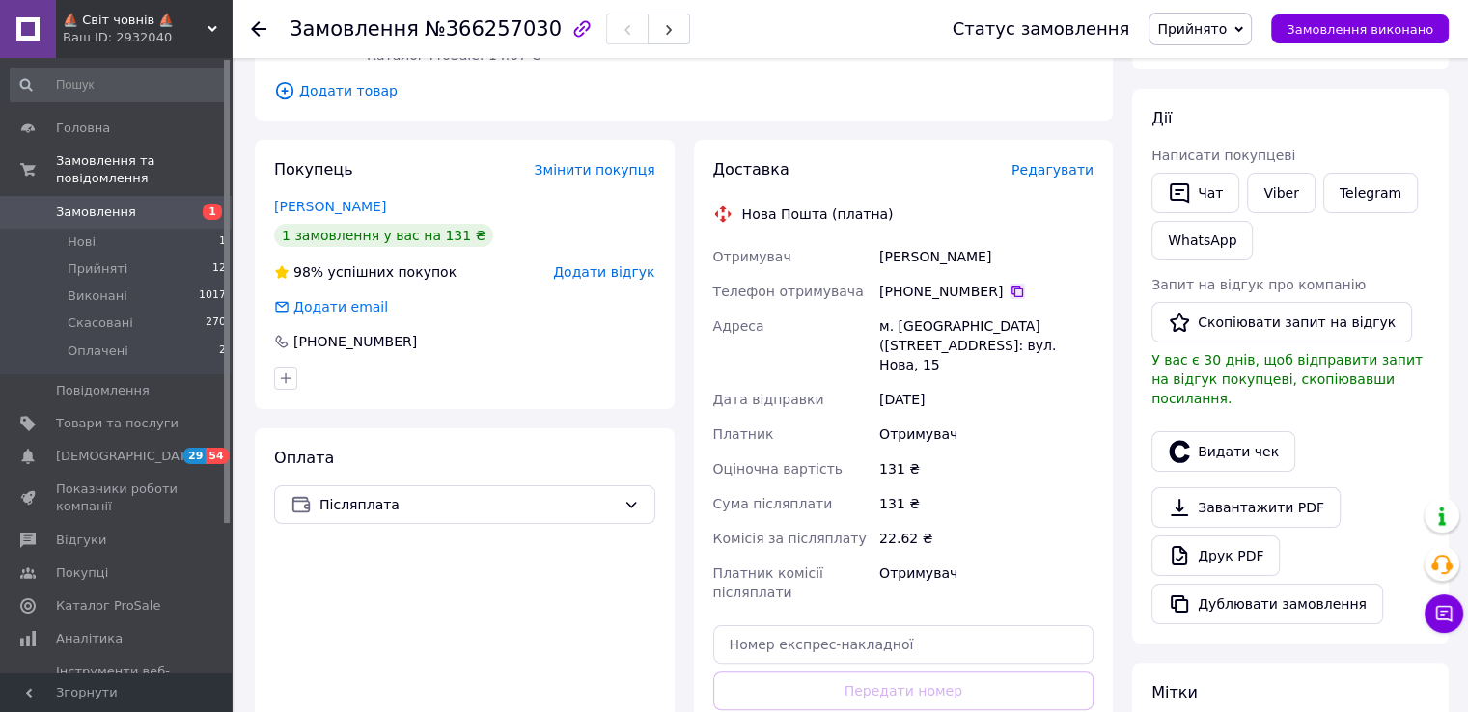
click at [1009, 289] on icon at bounding box center [1016, 291] width 15 height 15
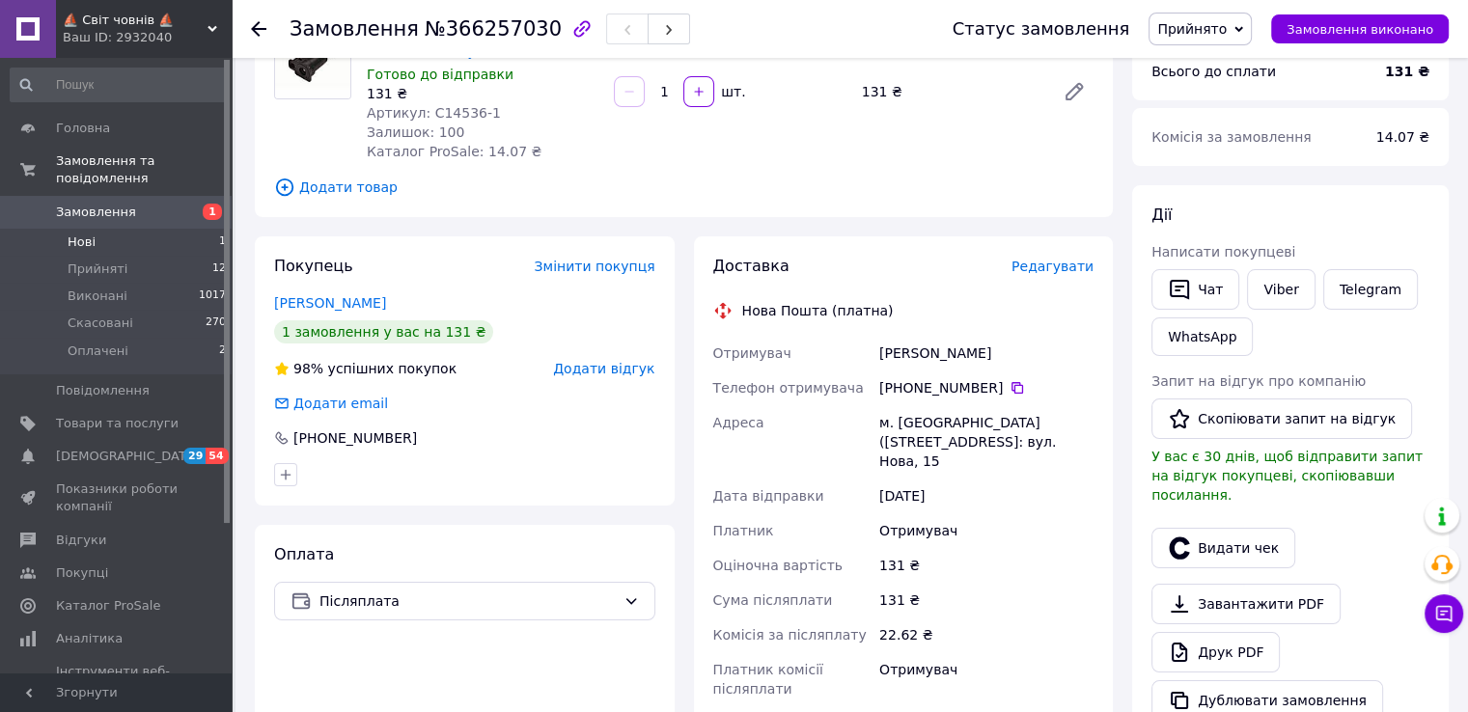
scroll to position [193, 0]
click at [181, 196] on link "Замовлення 1" at bounding box center [118, 212] width 237 height 33
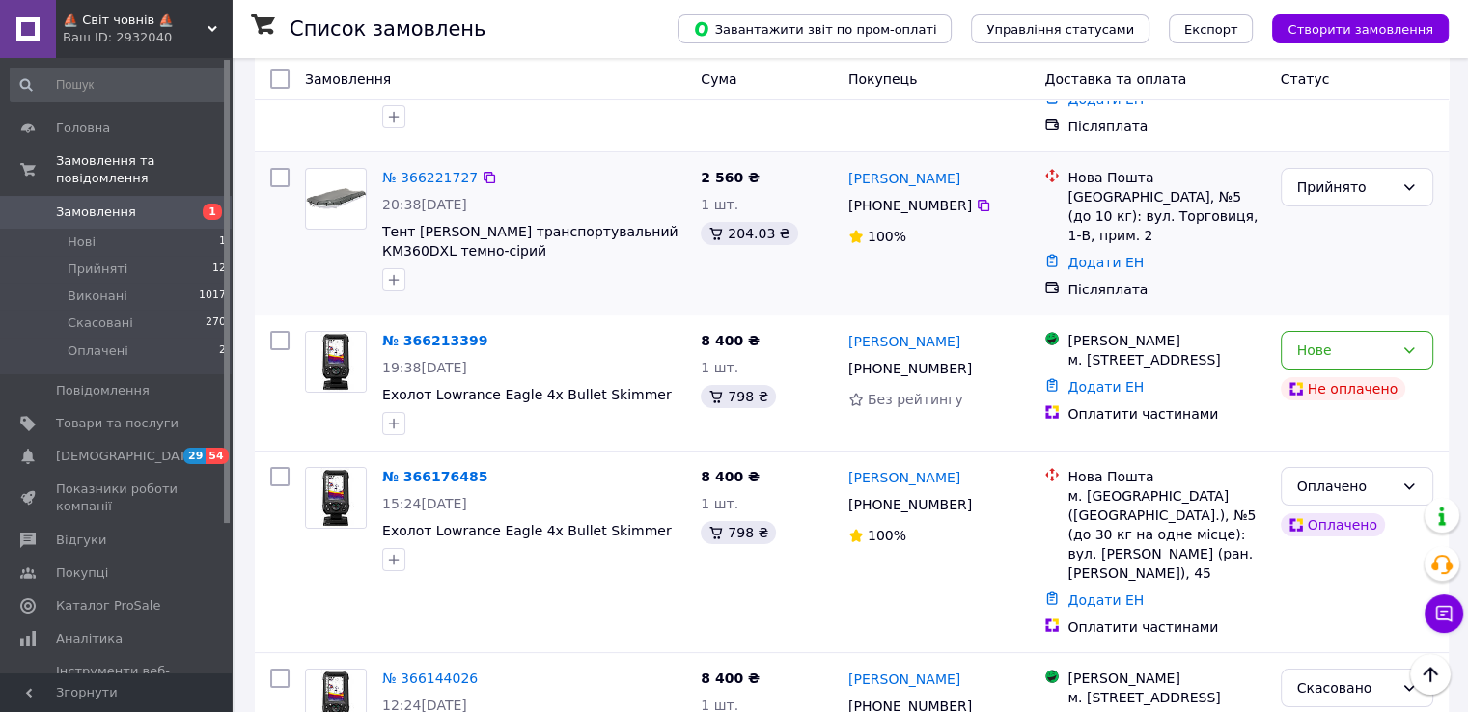
scroll to position [96, 0]
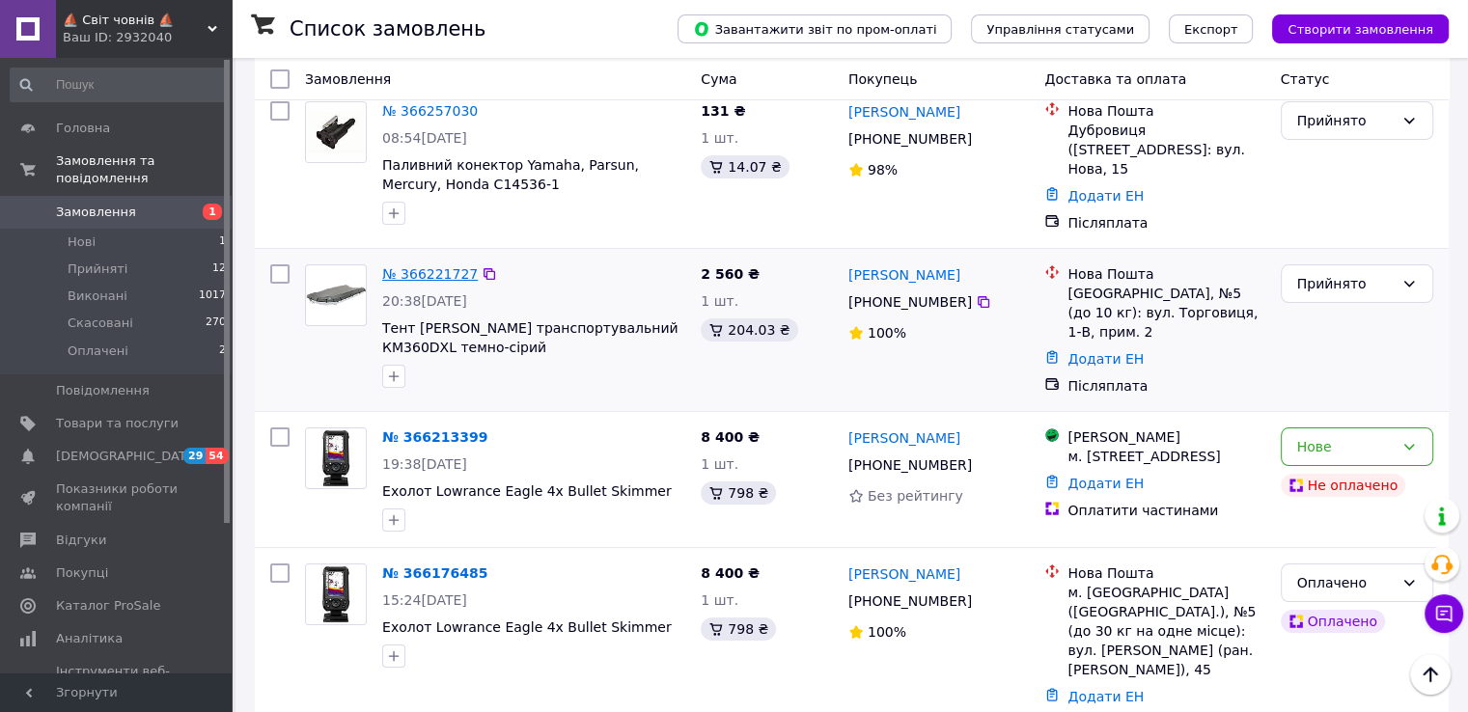
click at [440, 266] on link "№ 366221727" at bounding box center [430, 273] width 96 height 15
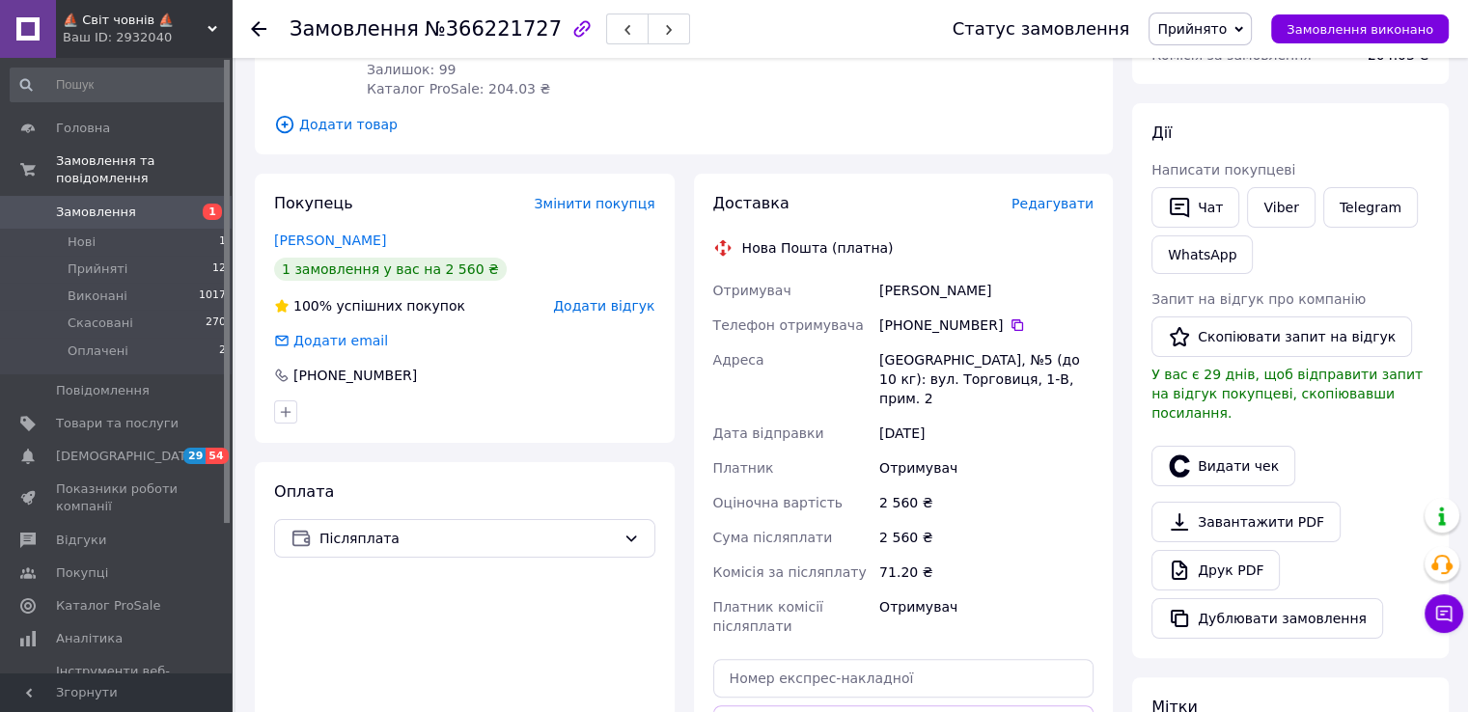
scroll to position [289, 0]
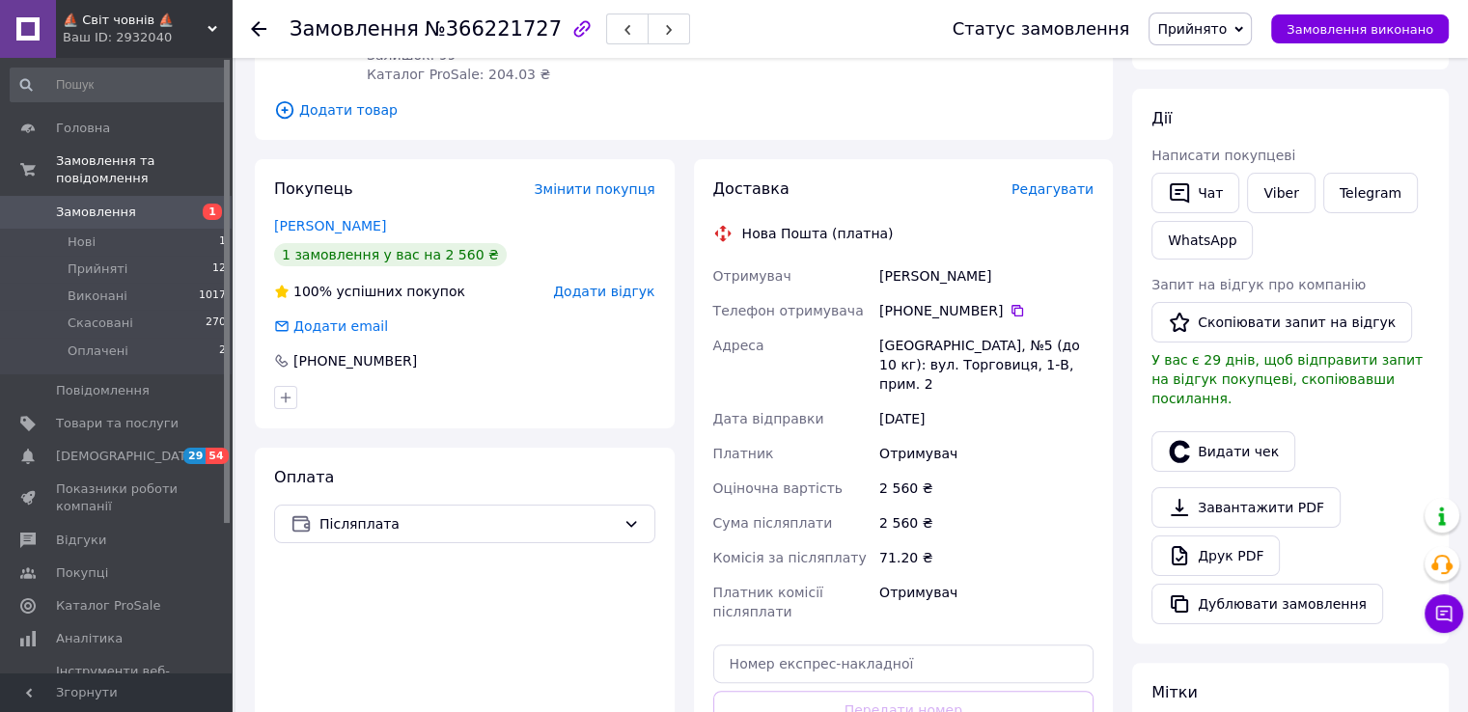
click at [1014, 301] on div "[PHONE_NUMBER]" at bounding box center [986, 310] width 214 height 19
click at [1009, 303] on icon at bounding box center [1016, 310] width 15 height 15
click at [128, 204] on span "Замовлення" at bounding box center [117, 212] width 123 height 17
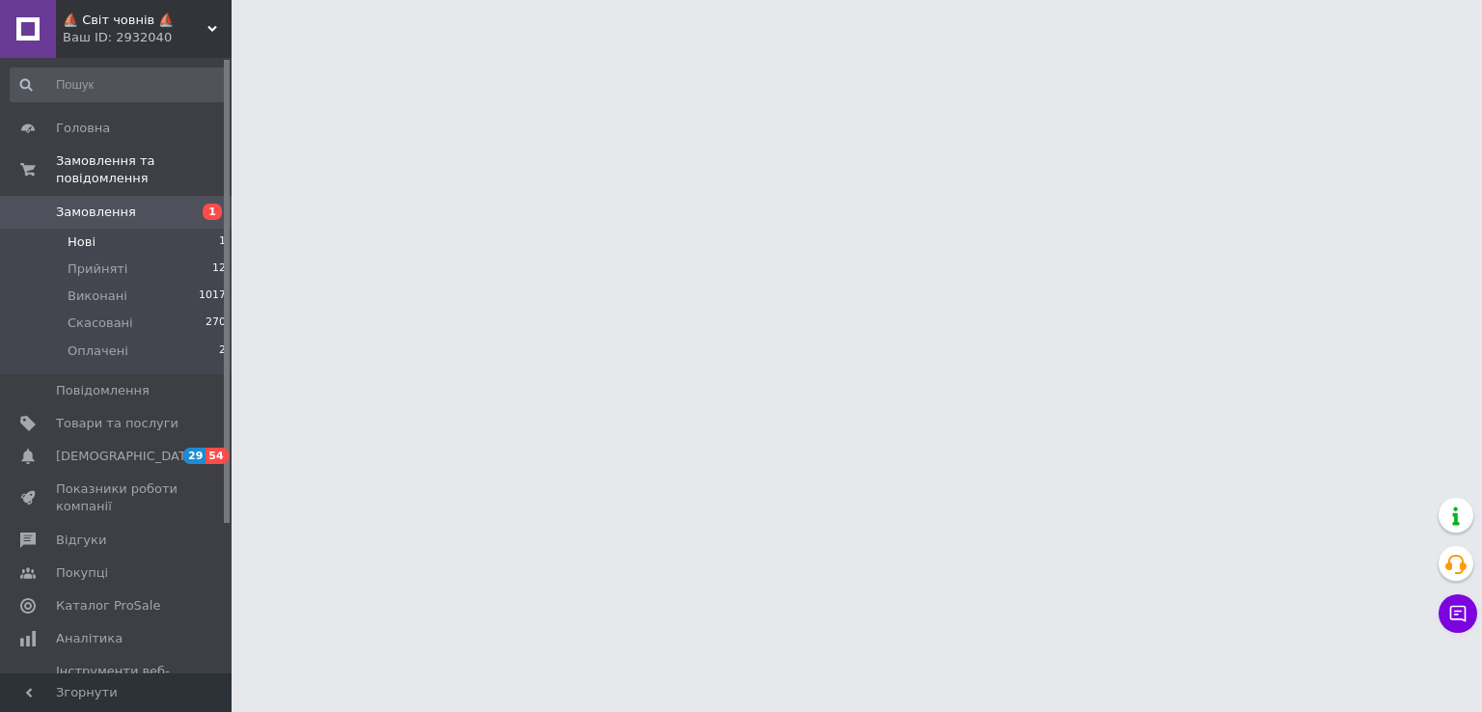
click at [150, 231] on li "Нові 1" at bounding box center [118, 242] width 237 height 27
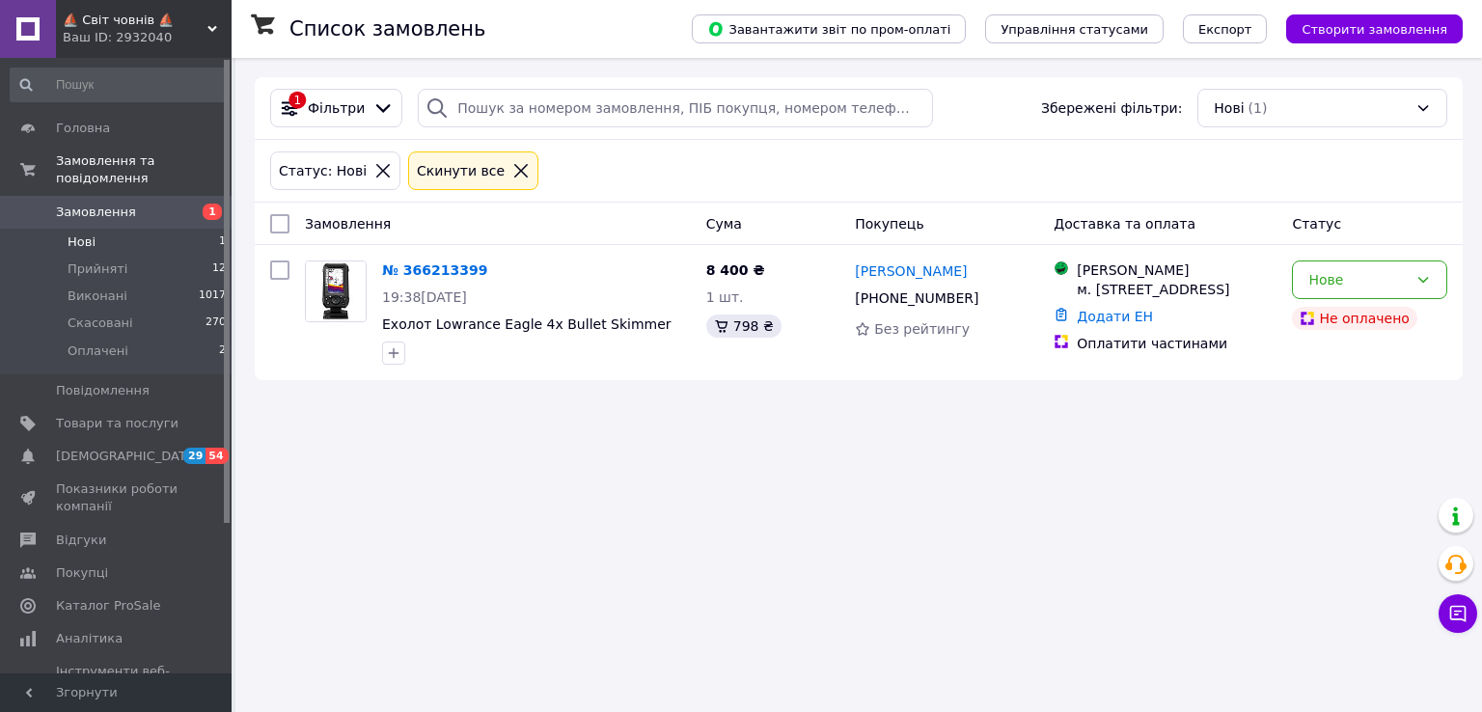
click at [96, 204] on span "Замовлення" at bounding box center [96, 212] width 80 height 17
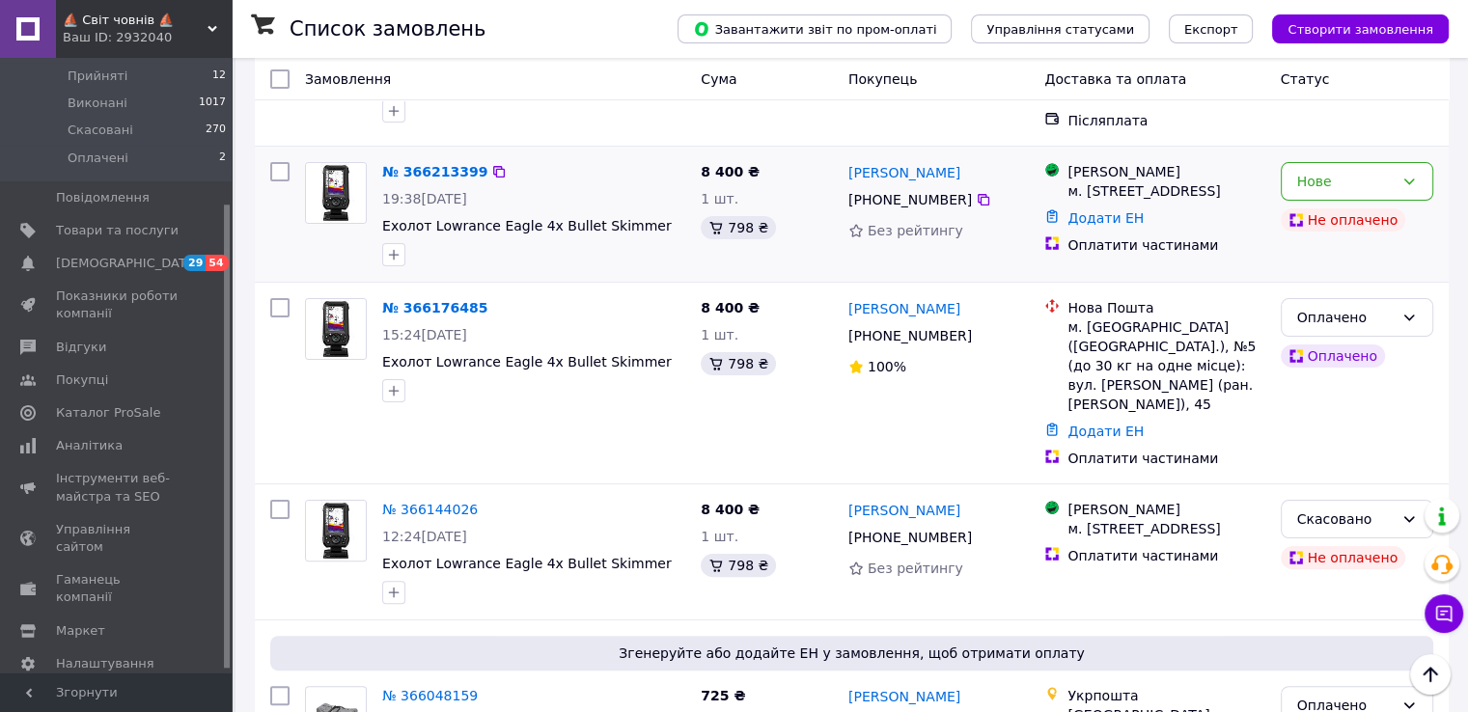
scroll to position [482, 0]
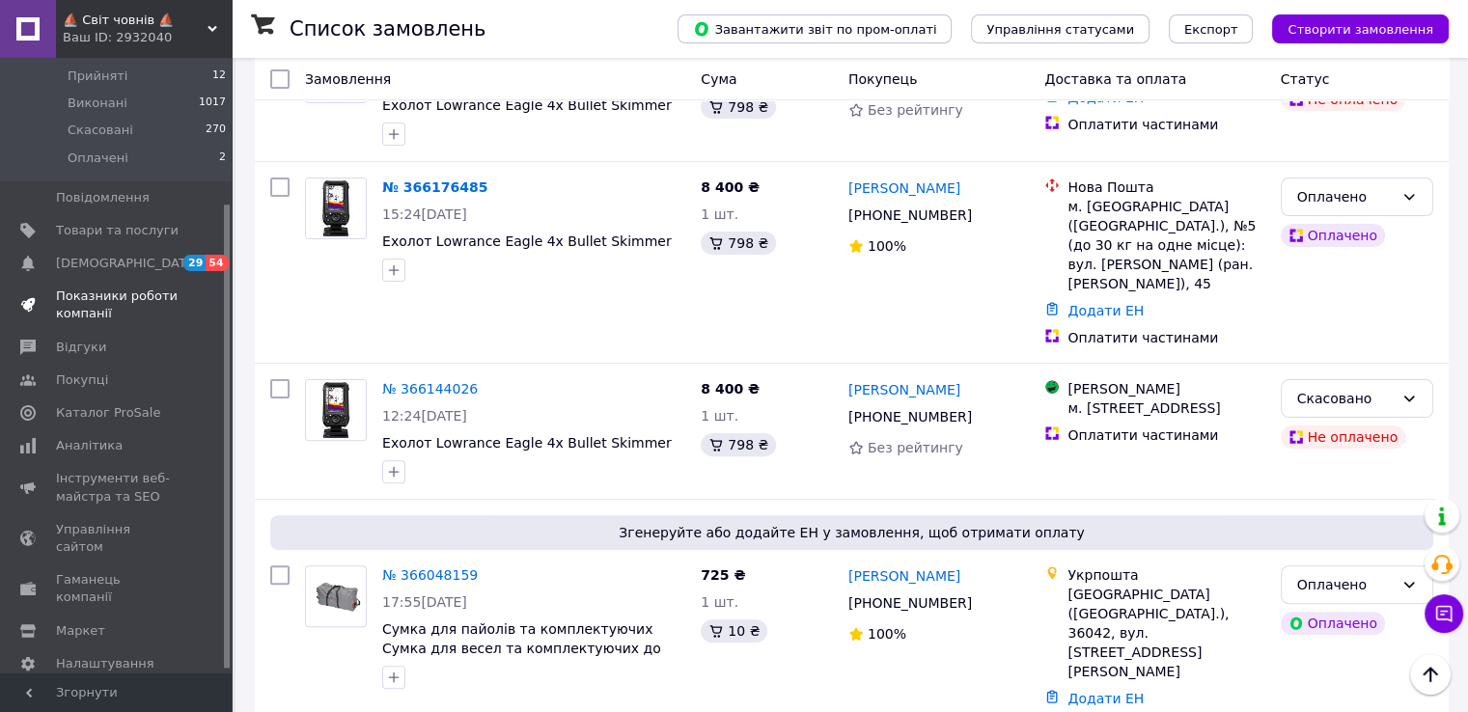
click at [56, 288] on span "Показники роботи компанії" at bounding box center [117, 305] width 123 height 35
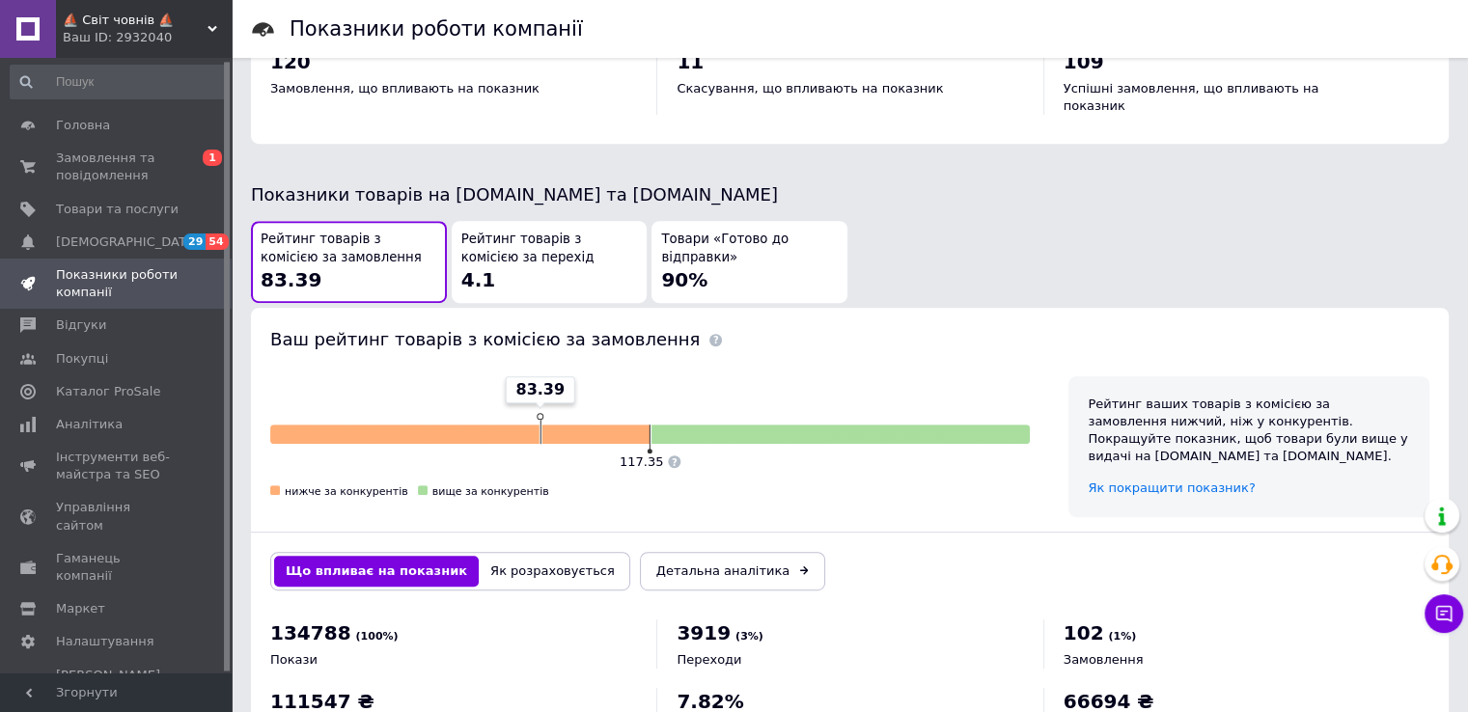
scroll to position [965, 0]
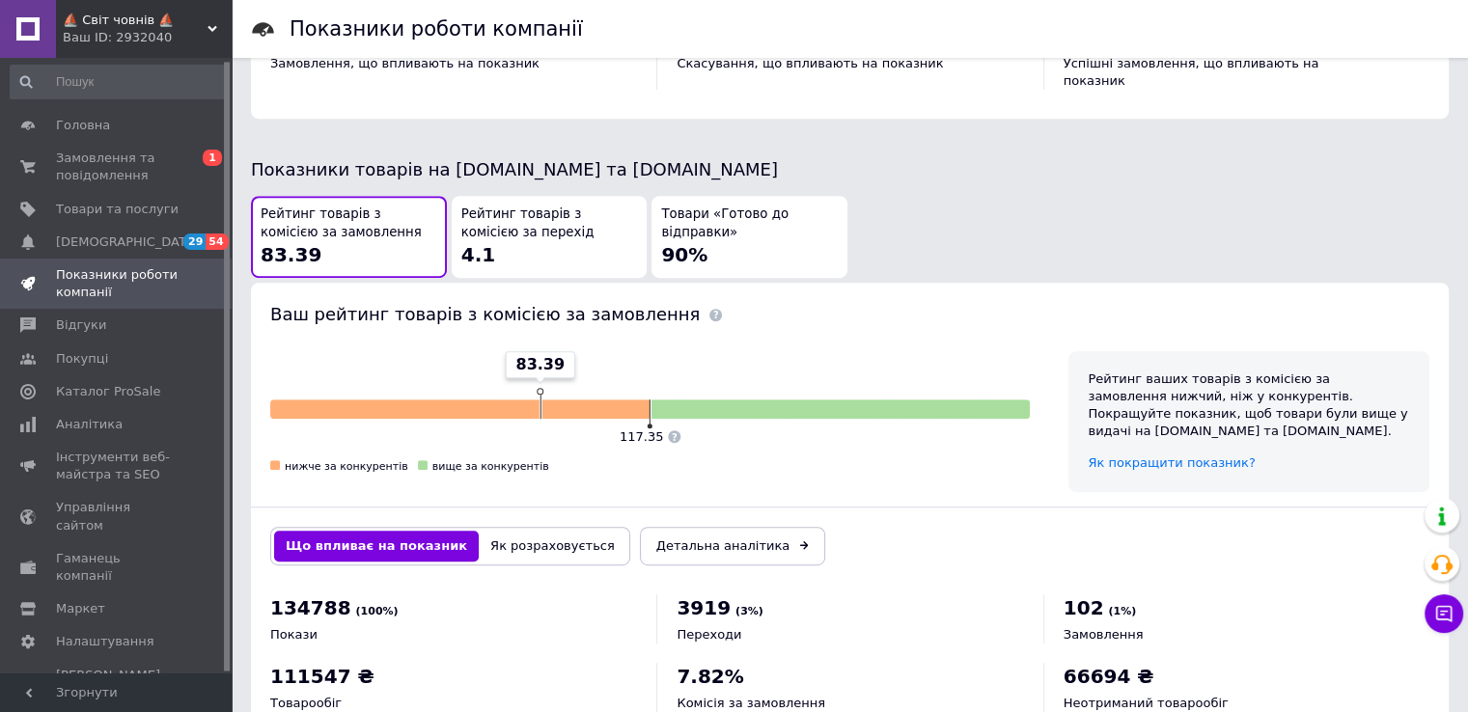
click at [494, 229] on div "Рейтинг товарів з комісією за перехід 4.1" at bounding box center [549, 237] width 177 height 63
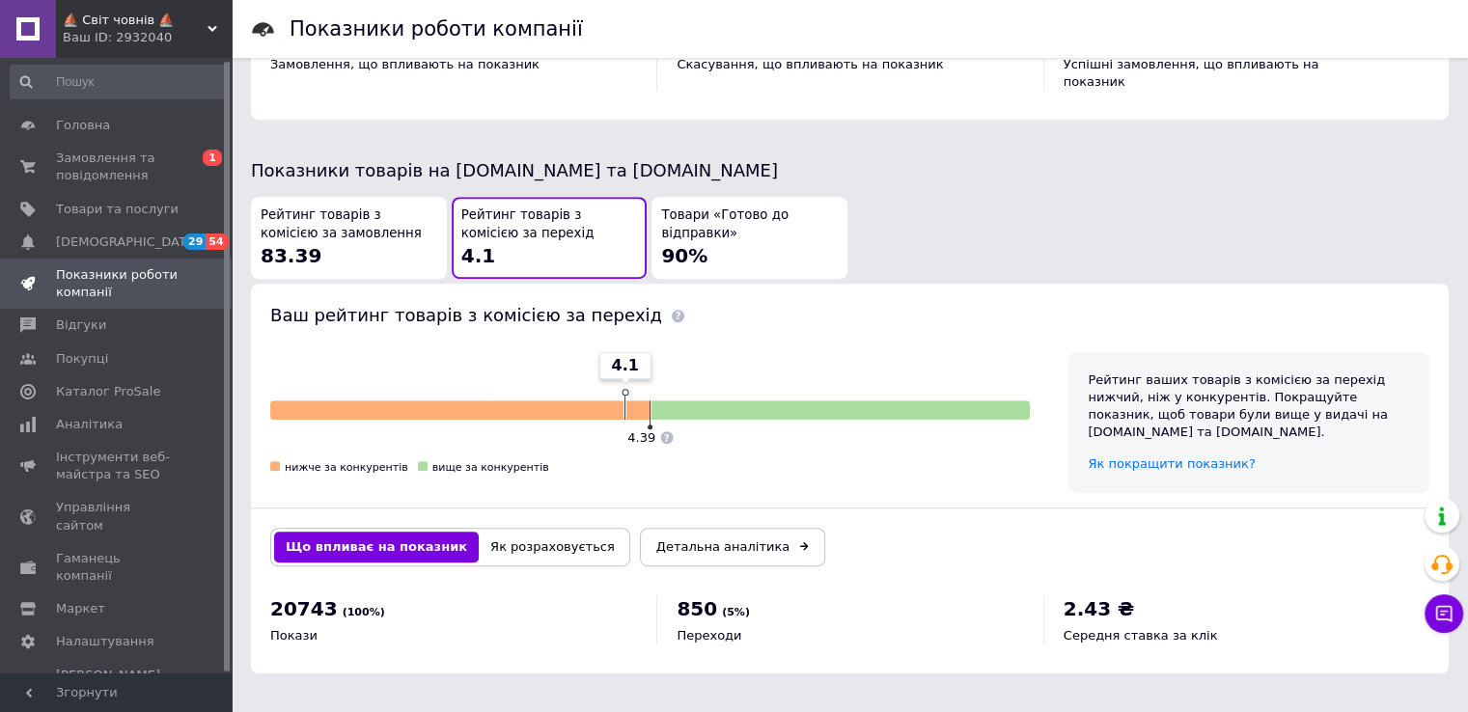
scroll to position [926, 0]
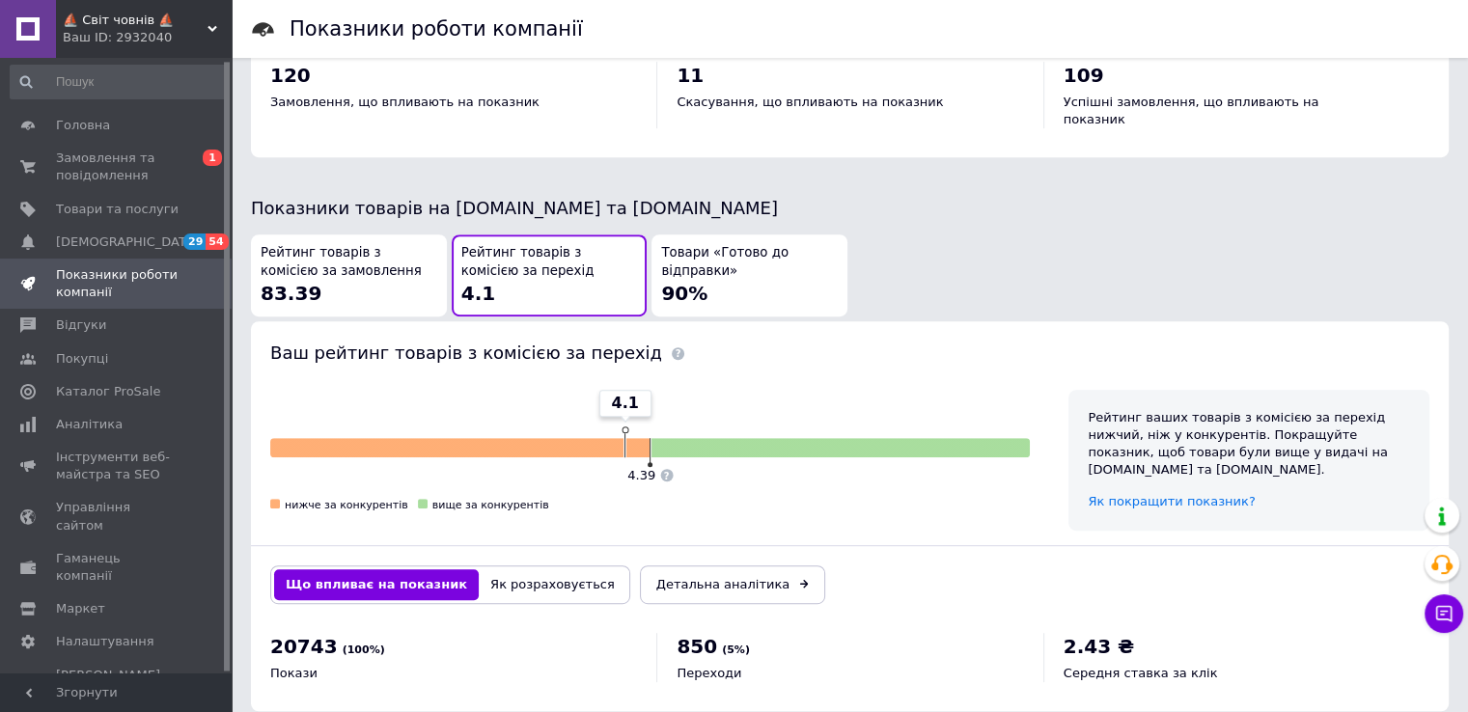
click at [681, 282] on span "90%" at bounding box center [684, 293] width 46 height 23
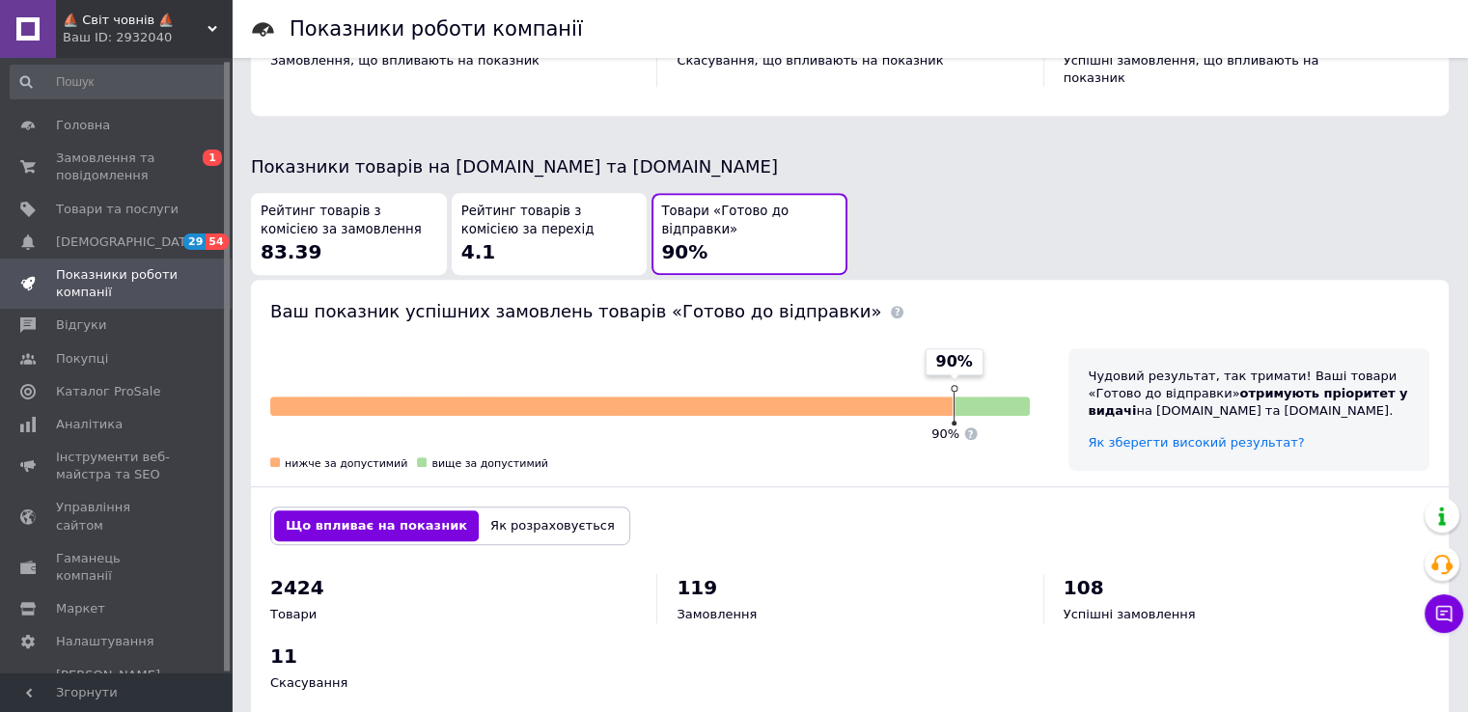
scroll to position [995, 0]
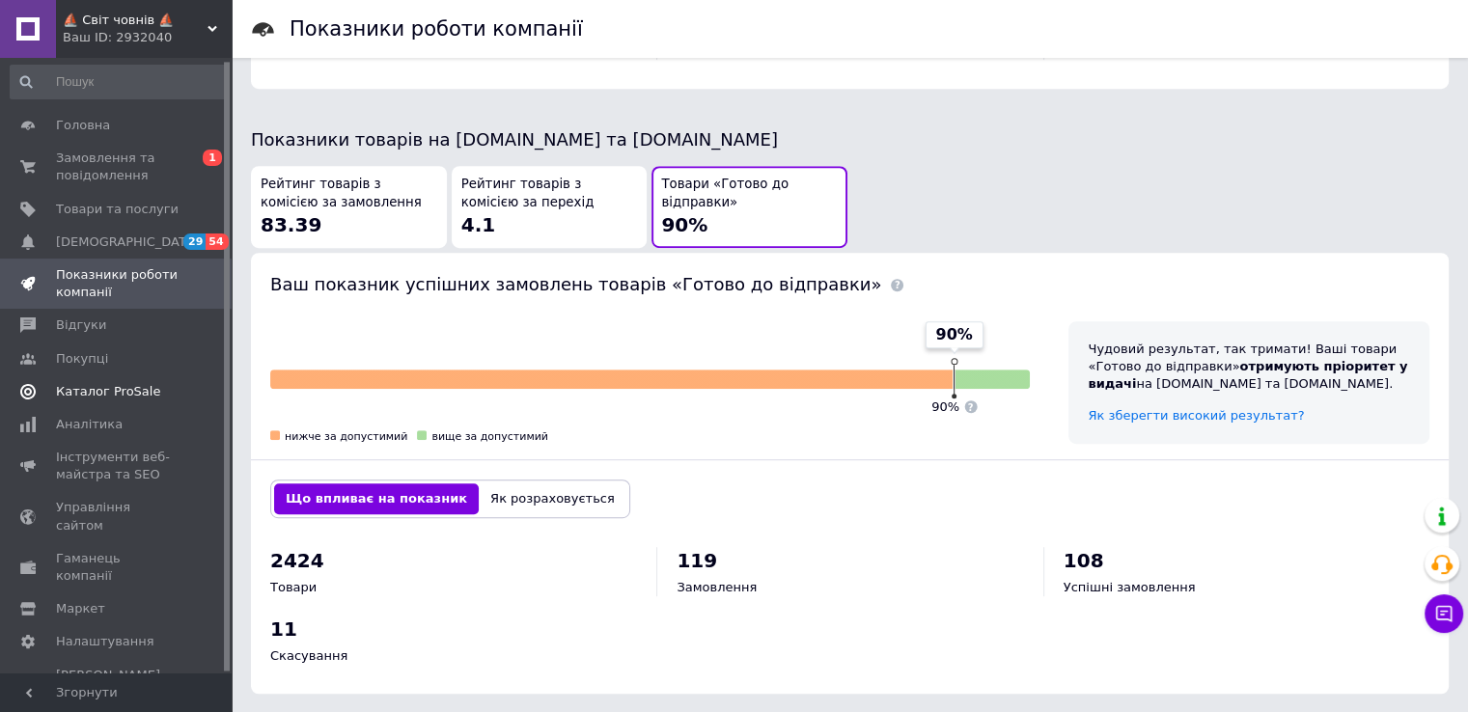
click at [134, 395] on span "Каталог ProSale" at bounding box center [108, 391] width 104 height 17
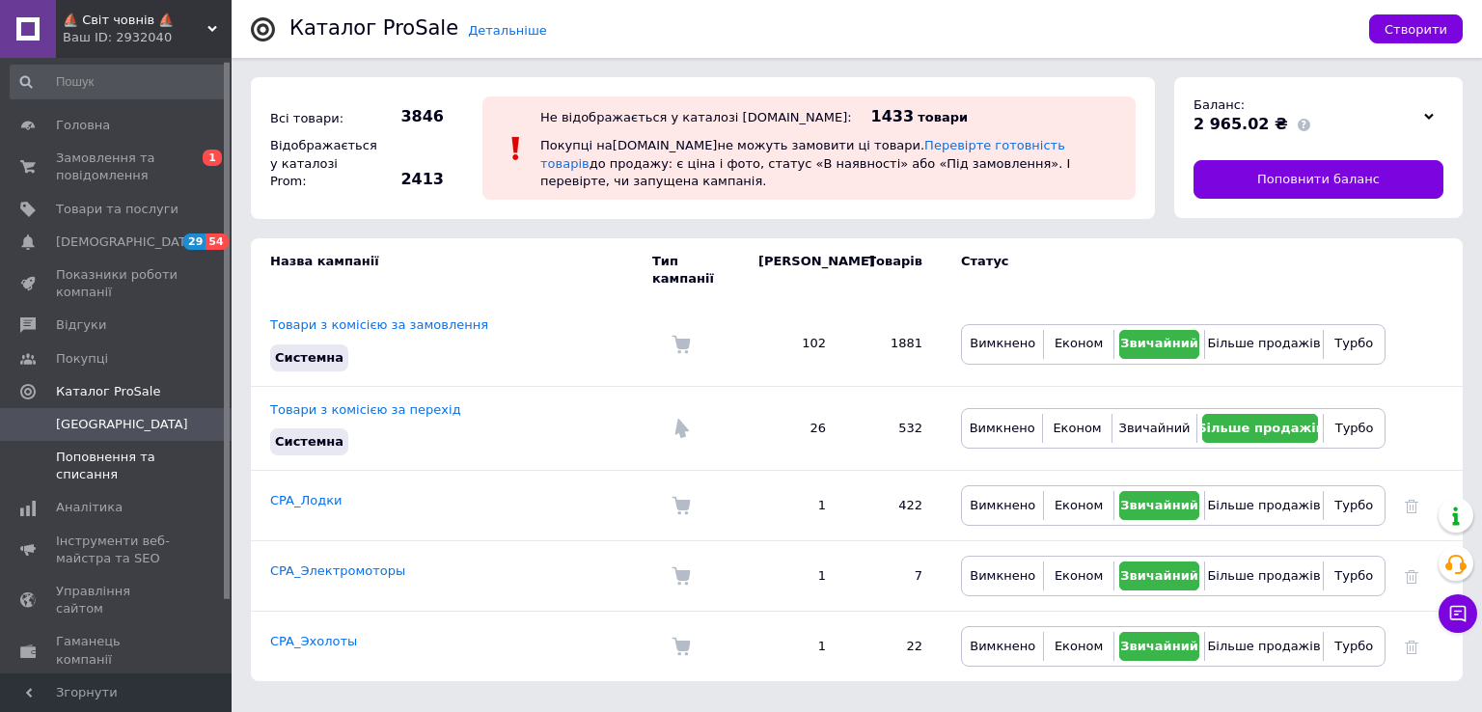
click at [151, 460] on span "Поповнення та списання" at bounding box center [117, 466] width 123 height 35
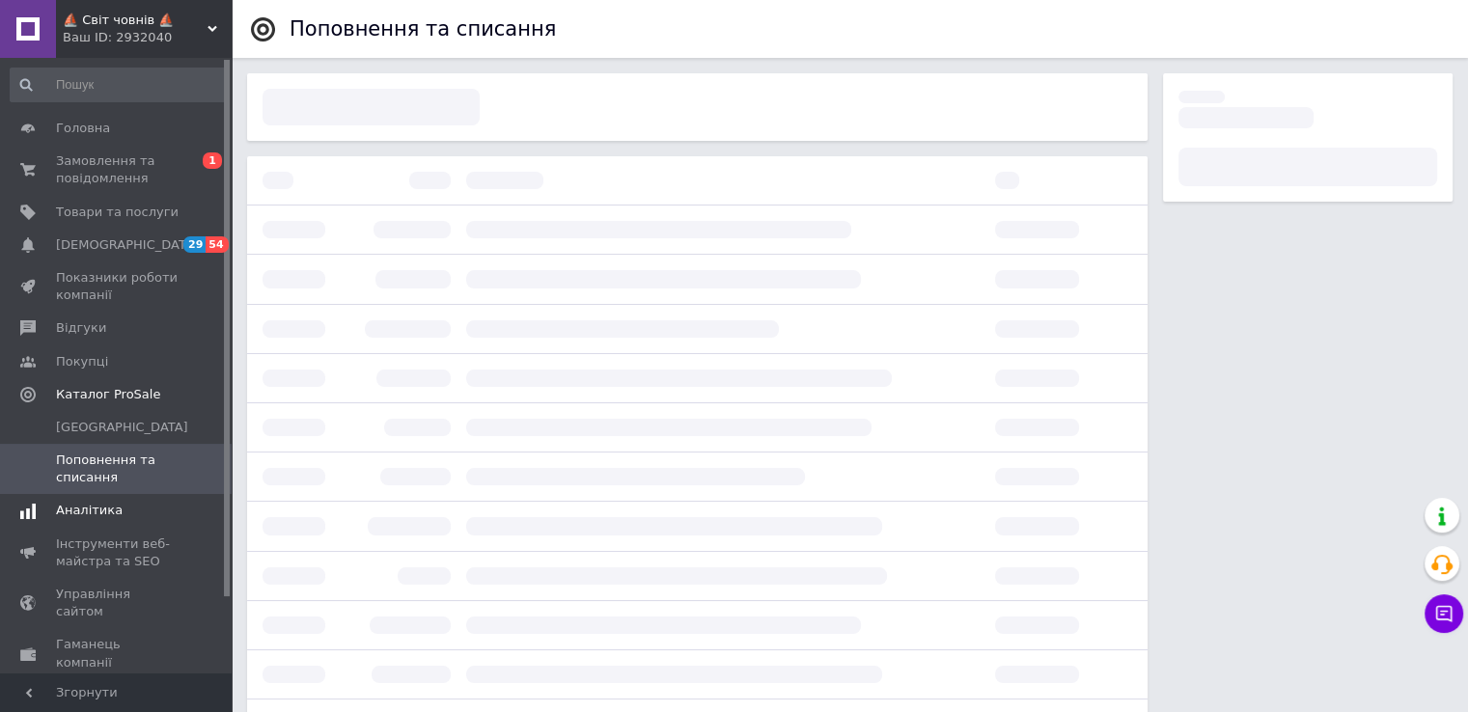
click at [91, 508] on span "Аналітика" at bounding box center [89, 510] width 67 height 17
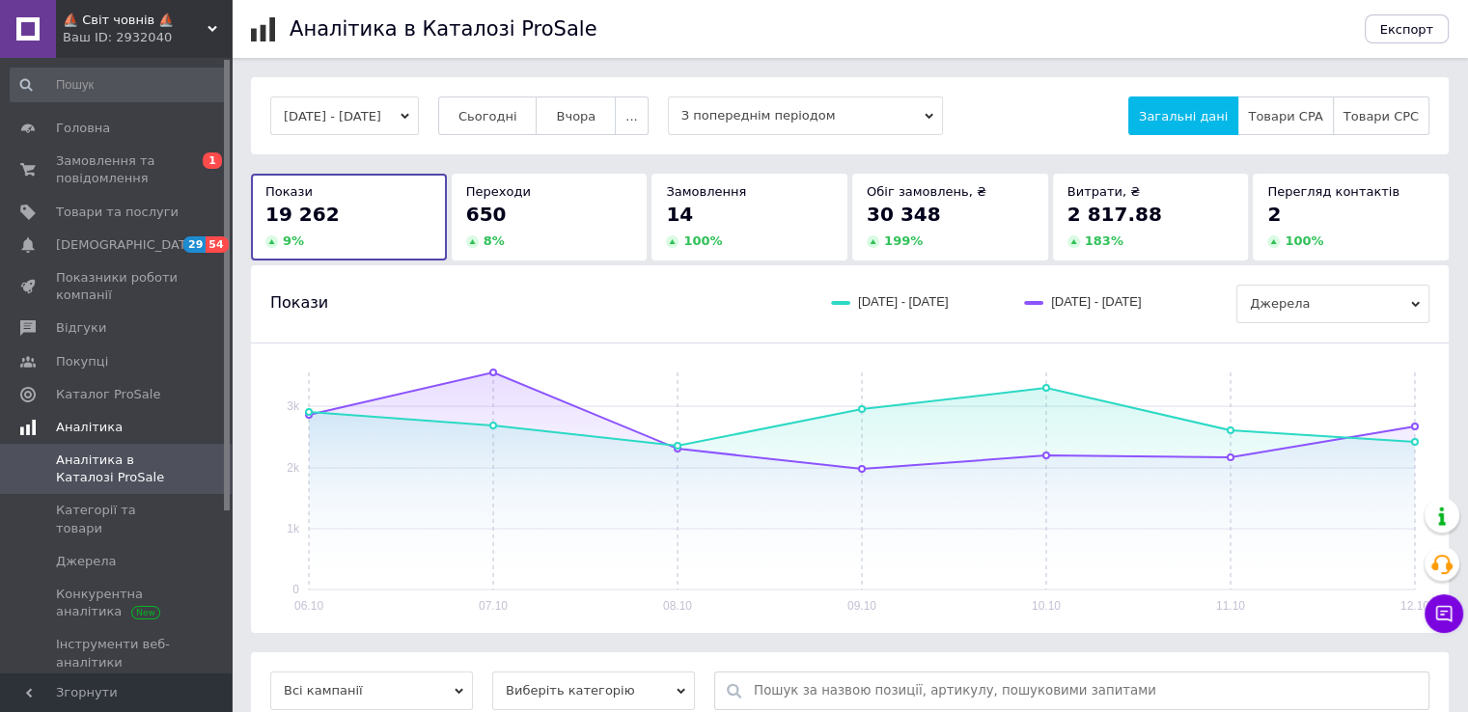
click at [79, 433] on span "Аналітика" at bounding box center [89, 427] width 67 height 17
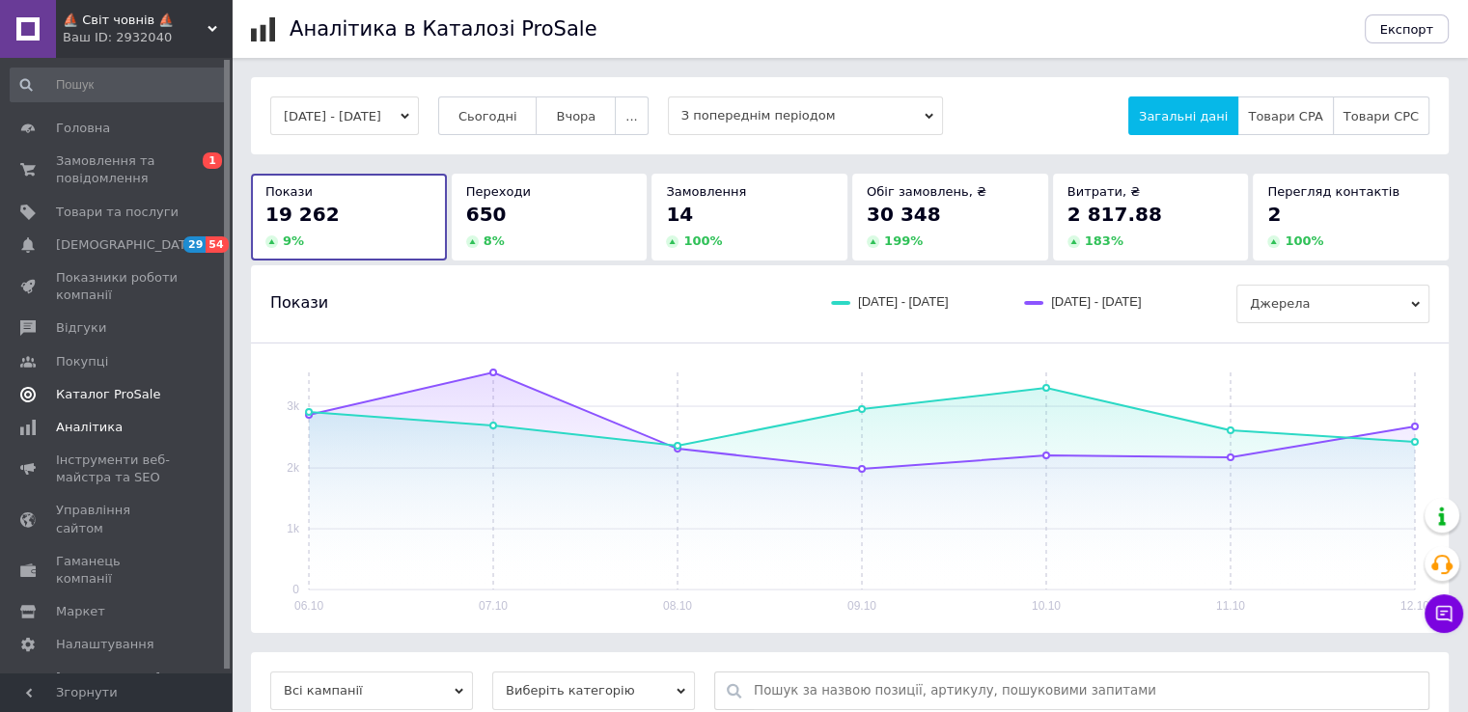
click at [85, 403] on link "Каталог ProSale" at bounding box center [118, 394] width 237 height 33
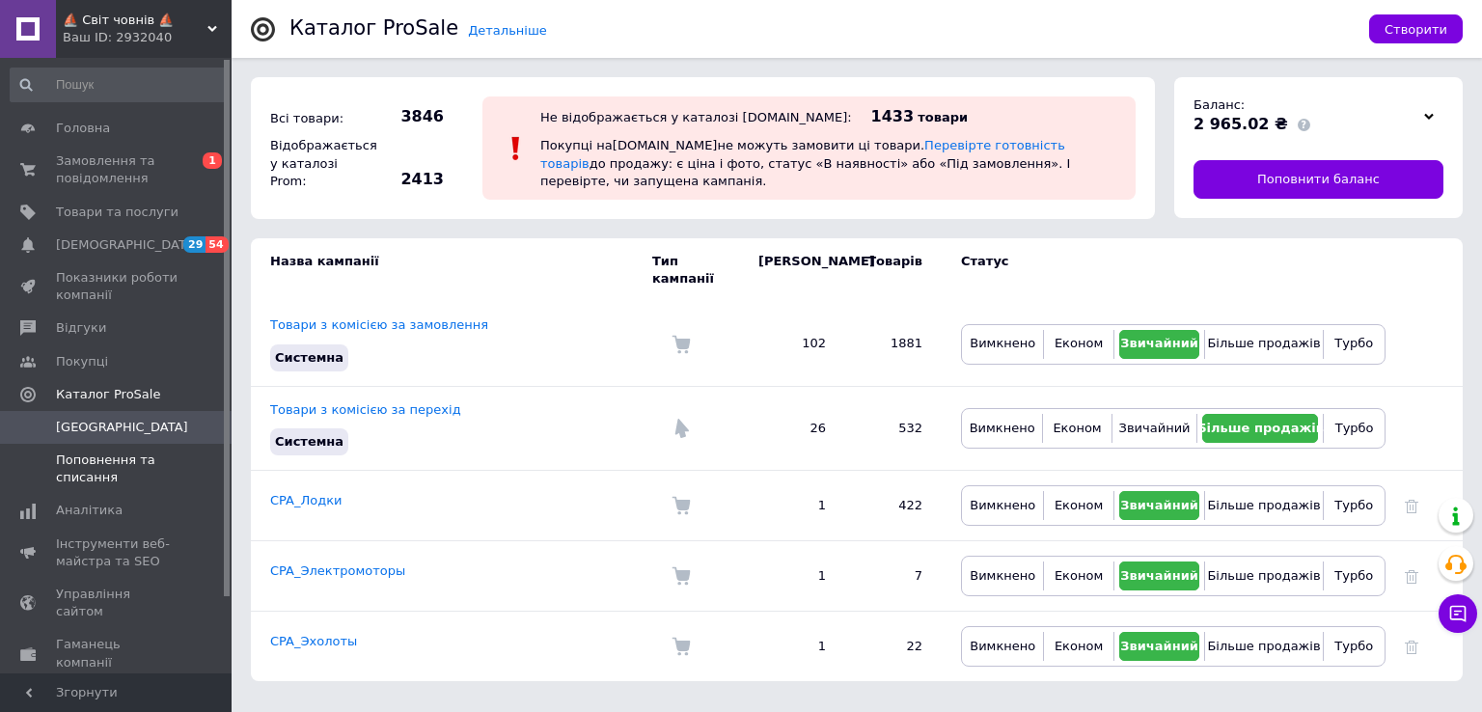
click at [109, 468] on span "Поповнення та списання" at bounding box center [117, 469] width 123 height 35
